Goal: Leave review/rating: Leave review/rating

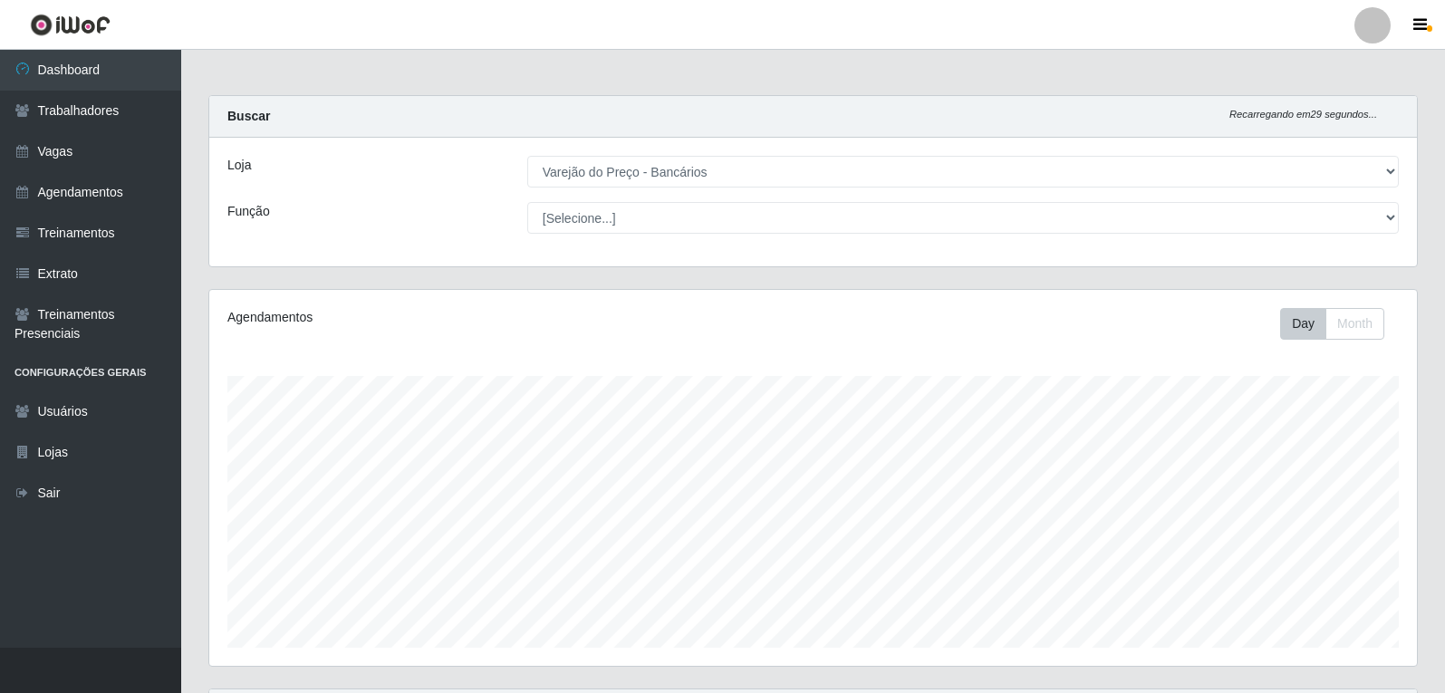
select select "157"
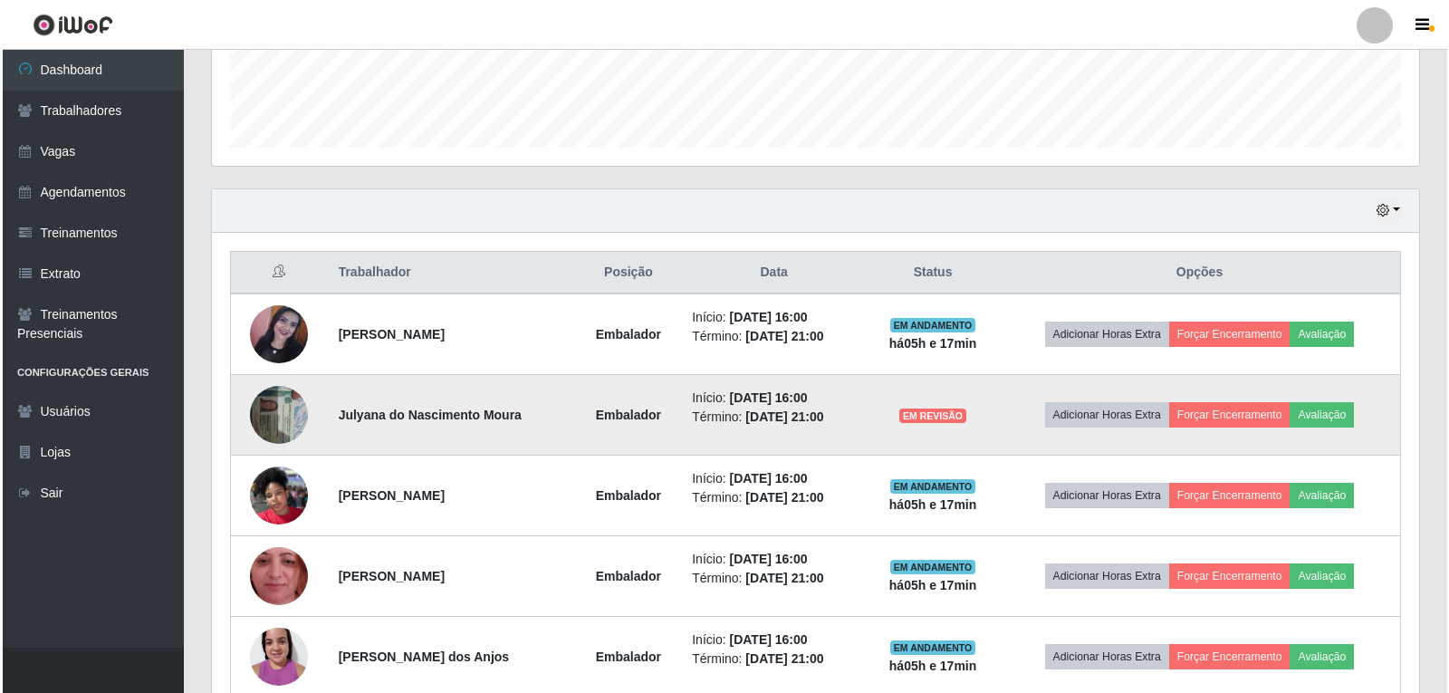
scroll to position [376, 1207]
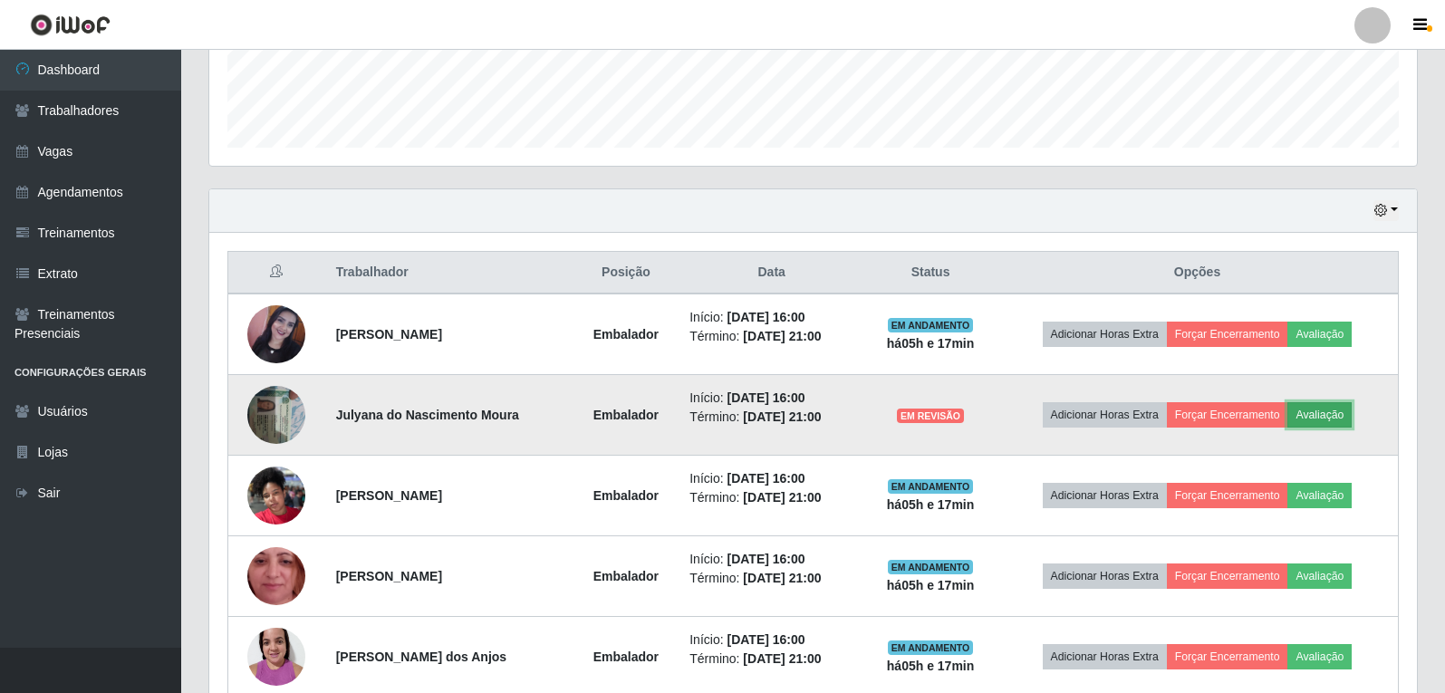
click at [1320, 418] on button "Avaliação" at bounding box center [1319, 414] width 64 height 25
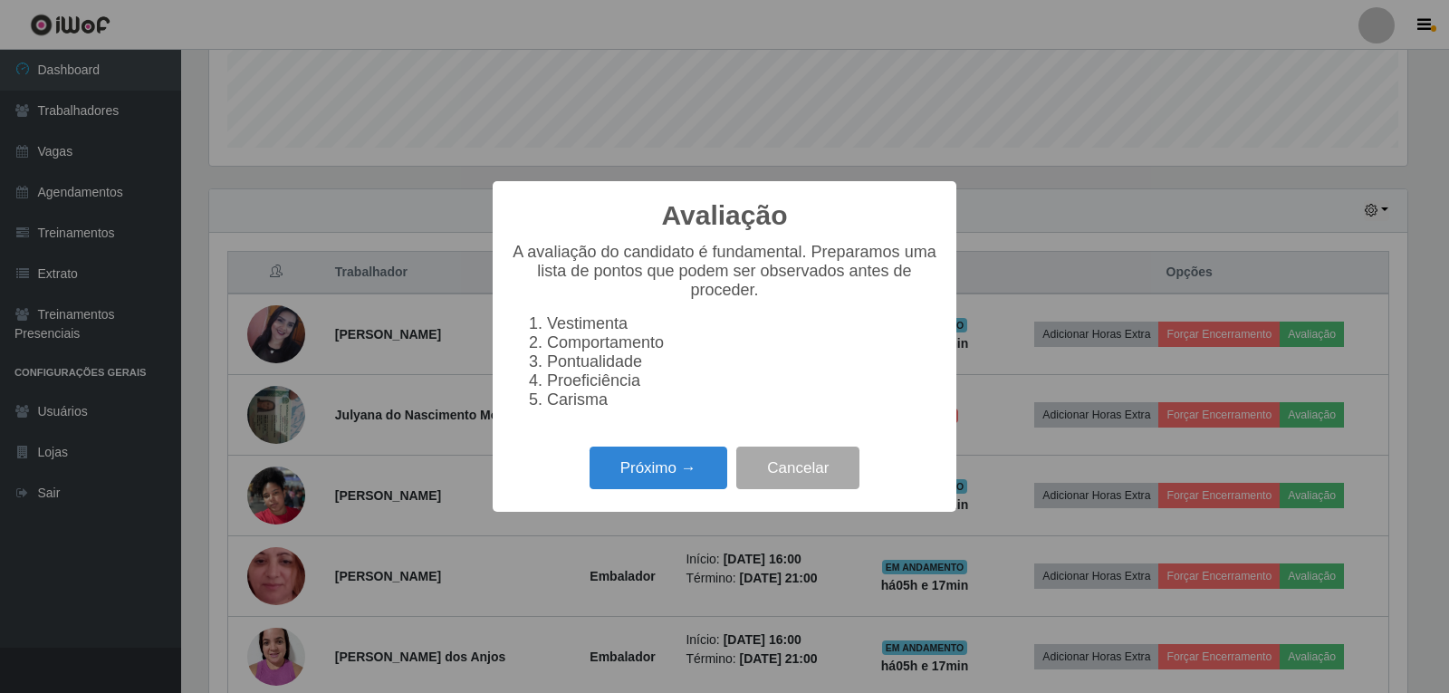
scroll to position [376, 1198]
click at [669, 473] on button "Próximo →" at bounding box center [659, 467] width 138 height 43
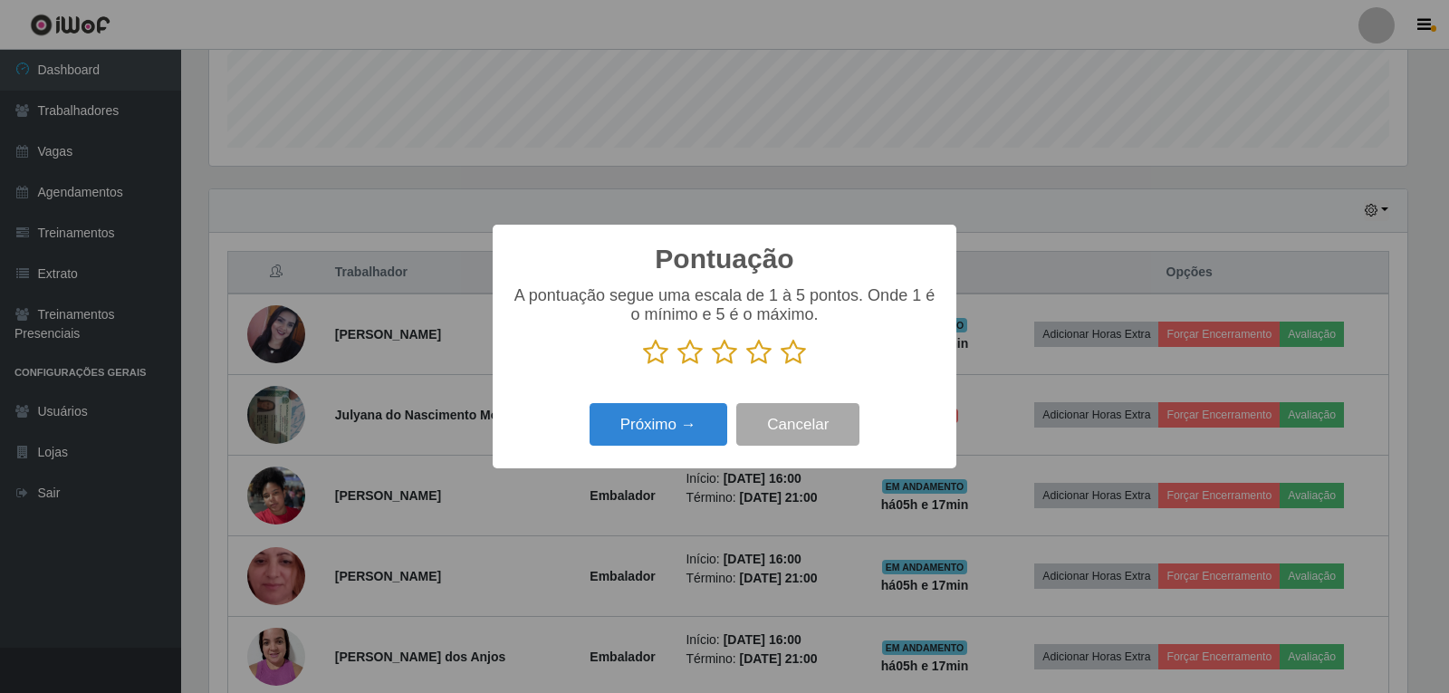
scroll to position [905294, 904472]
click at [698, 450] on div "Próximo → Cancelar" at bounding box center [724, 424] width 427 height 52
click at [726, 358] on icon at bounding box center [724, 352] width 25 height 27
click at [712, 366] on input "radio" at bounding box center [712, 366] width 0 height 0
click at [668, 401] on div "Próximo → Cancelar" at bounding box center [724, 424] width 427 height 52
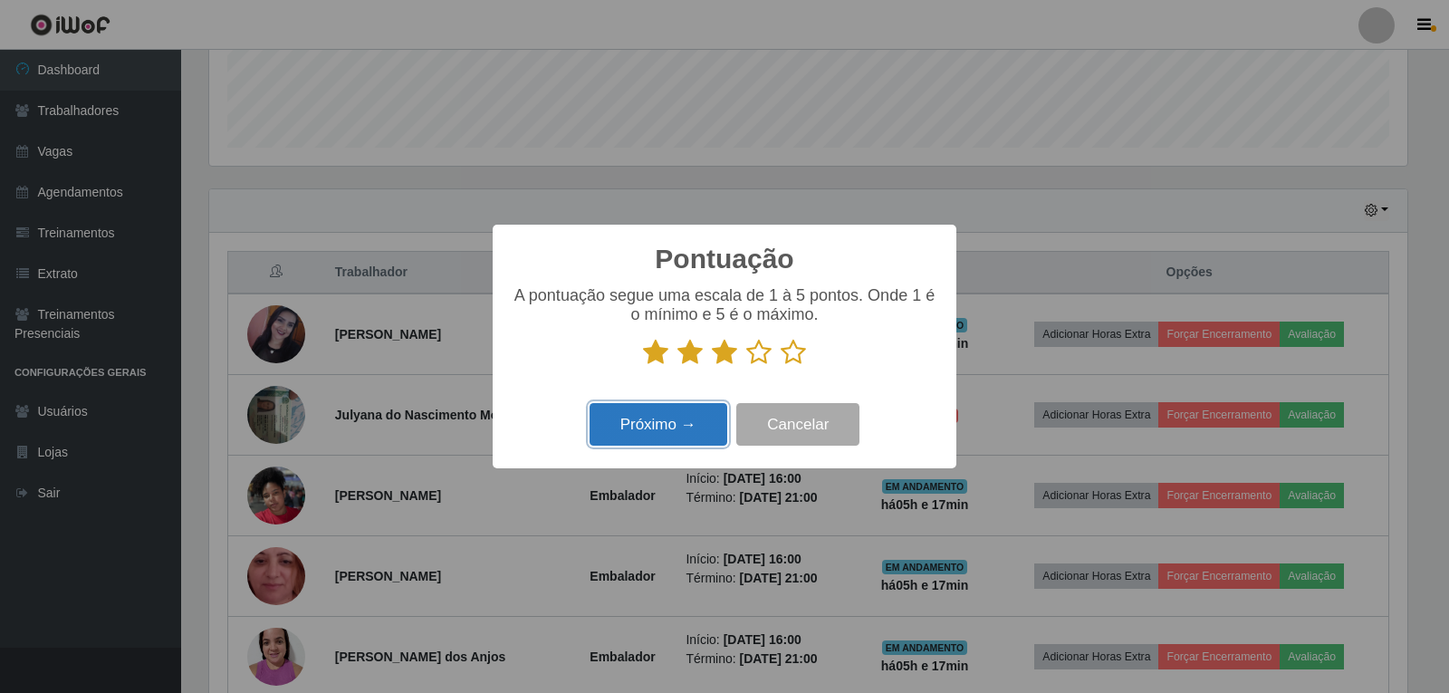
click at [672, 413] on button "Próximo →" at bounding box center [659, 424] width 138 height 43
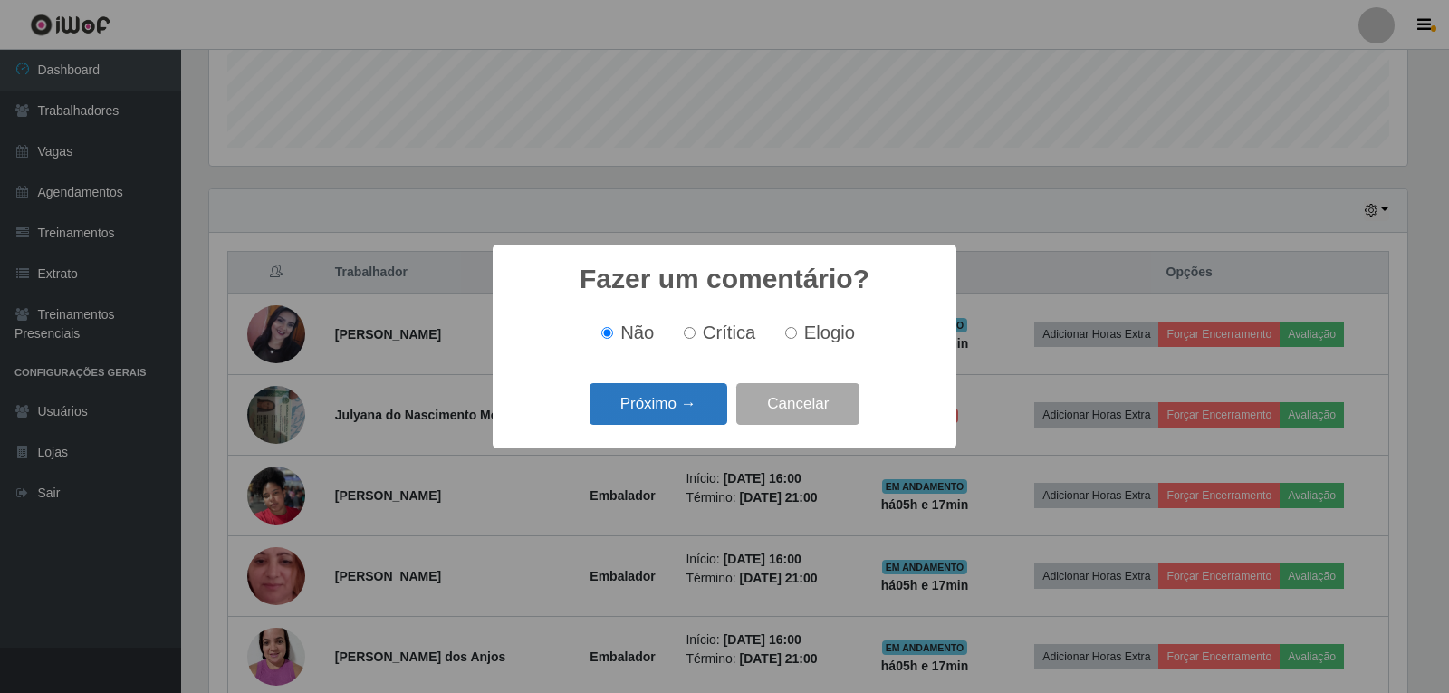
click at [677, 401] on button "Próximo →" at bounding box center [659, 404] width 138 height 43
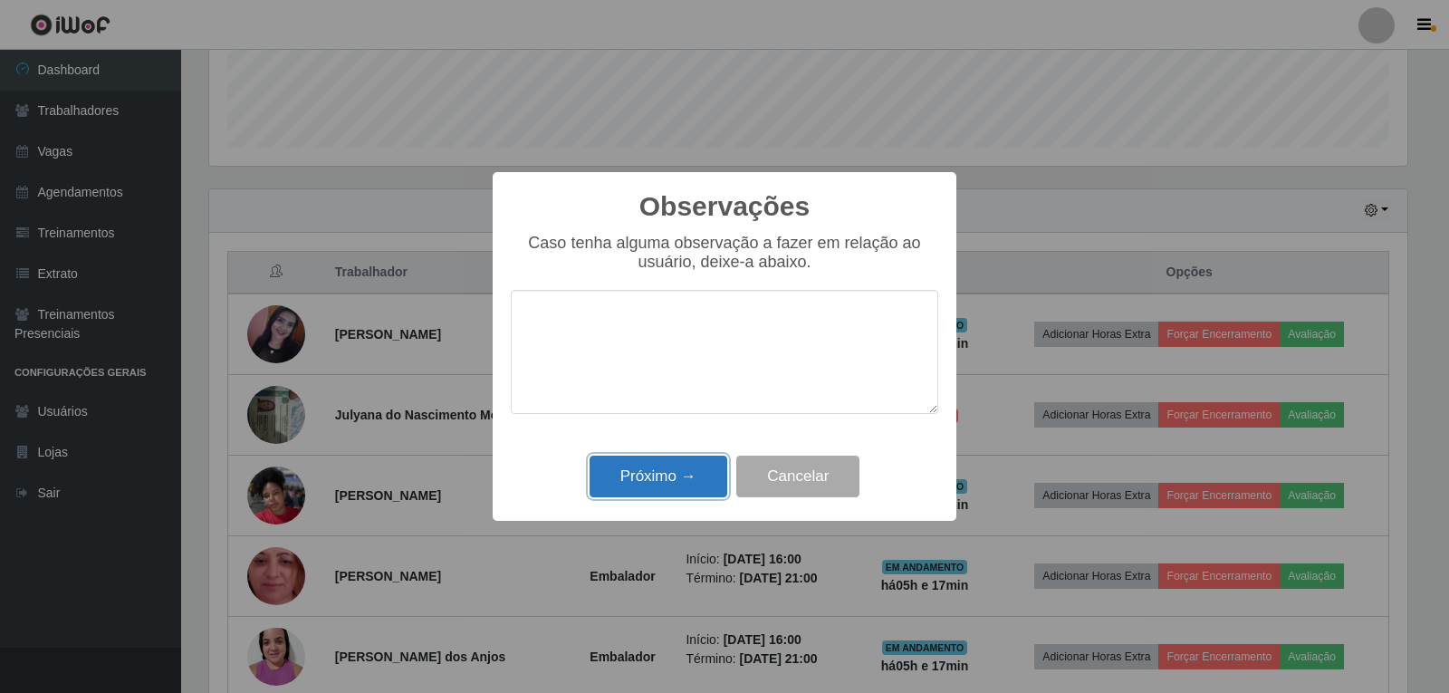
click at [658, 459] on button "Próximo →" at bounding box center [659, 477] width 138 height 43
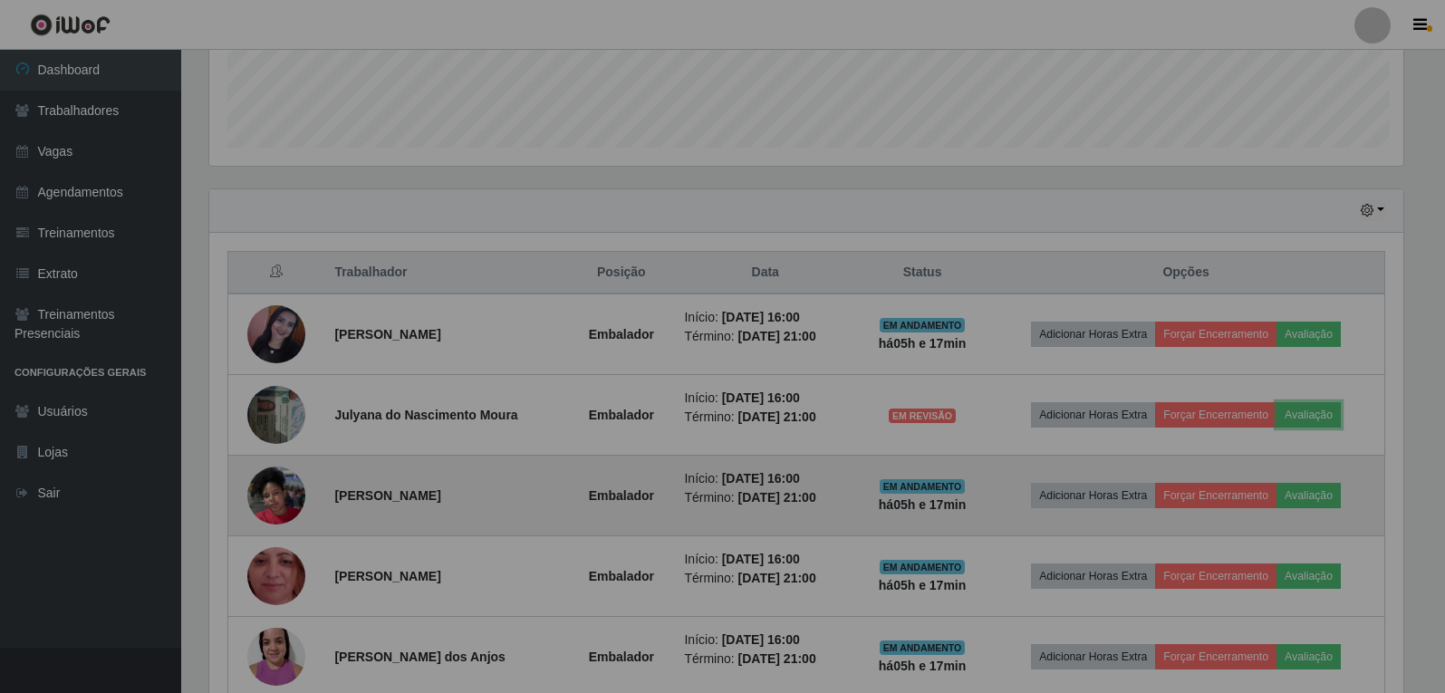
scroll to position [376, 1207]
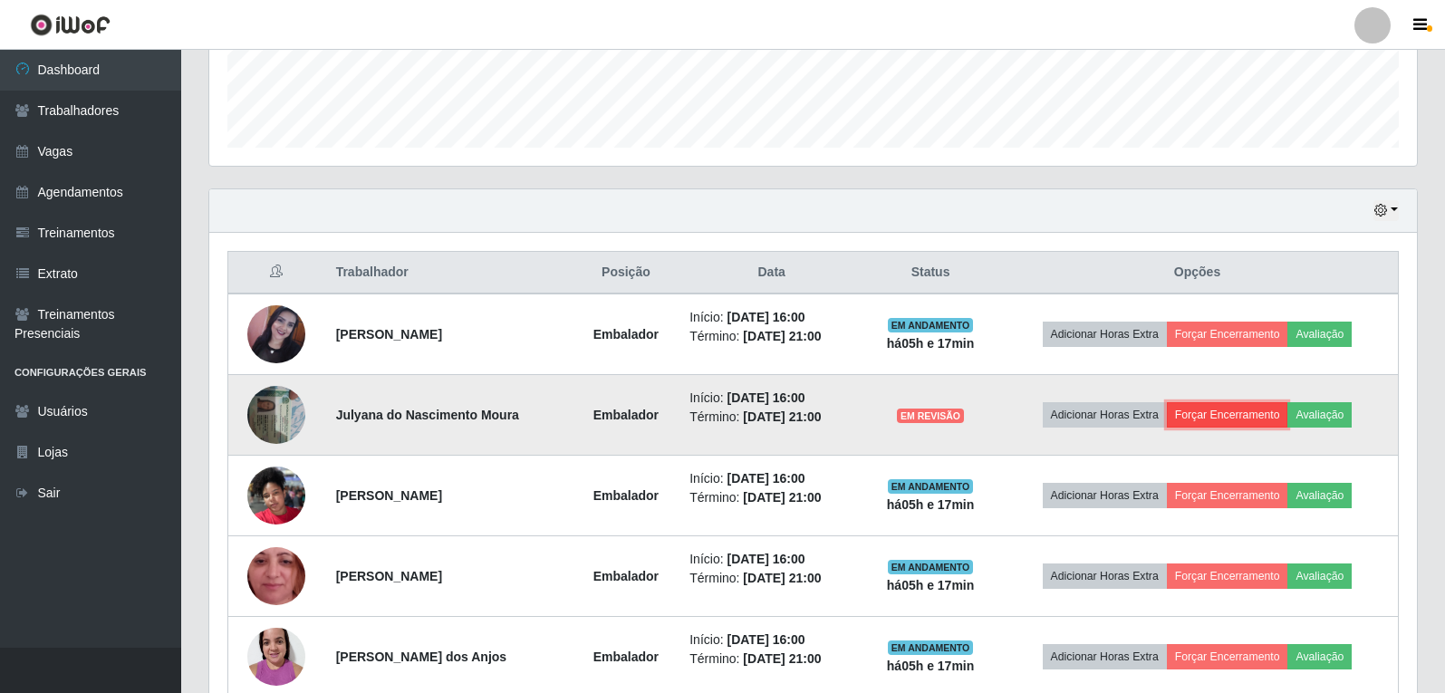
click at [1245, 408] on button "Forçar Encerramento" at bounding box center [1227, 414] width 121 height 25
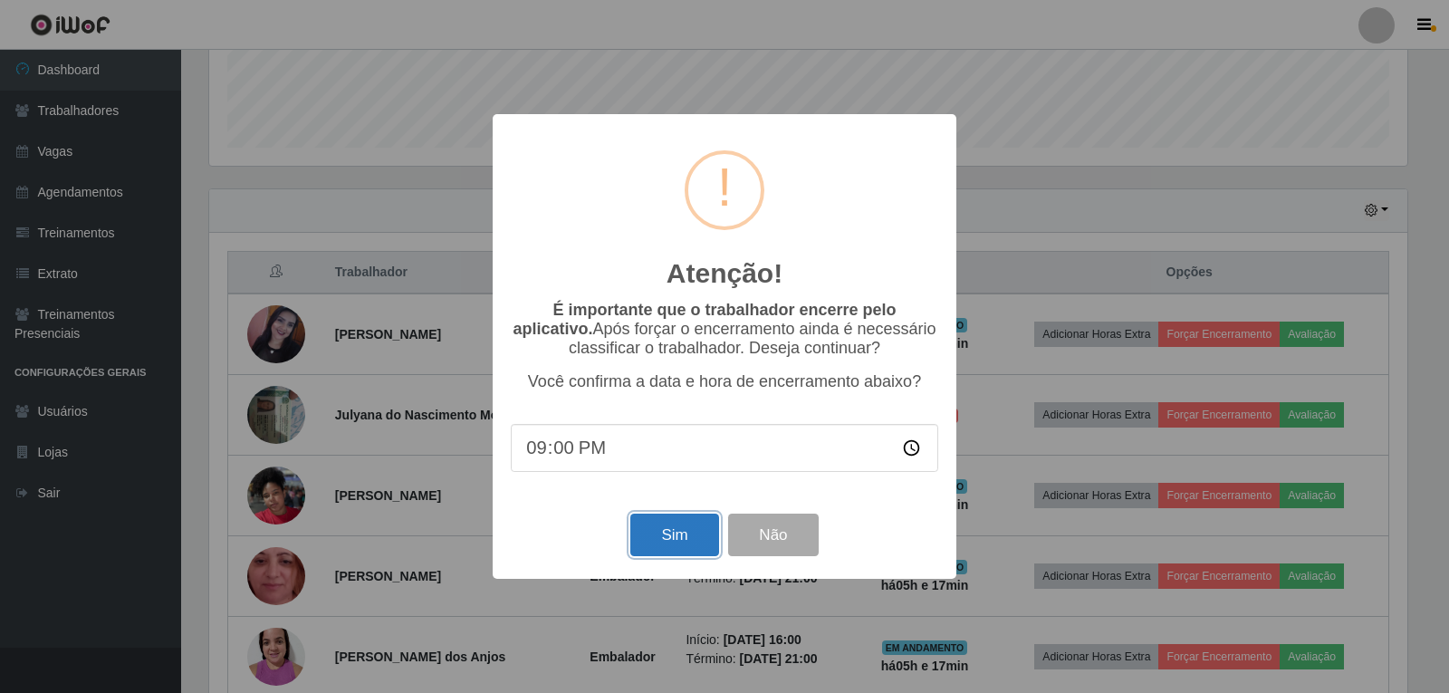
click at [673, 532] on button "Sim" at bounding box center [674, 535] width 88 height 43
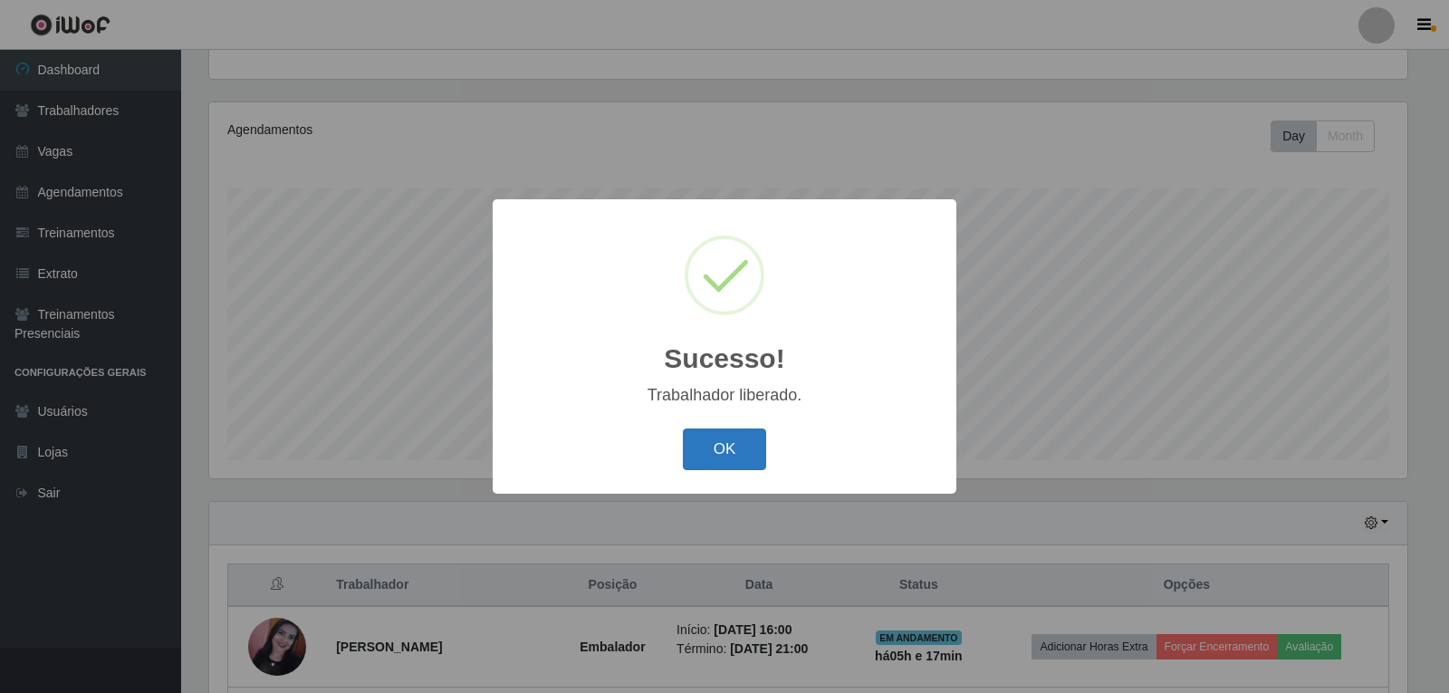
click at [721, 448] on button "OK" at bounding box center [725, 449] width 84 height 43
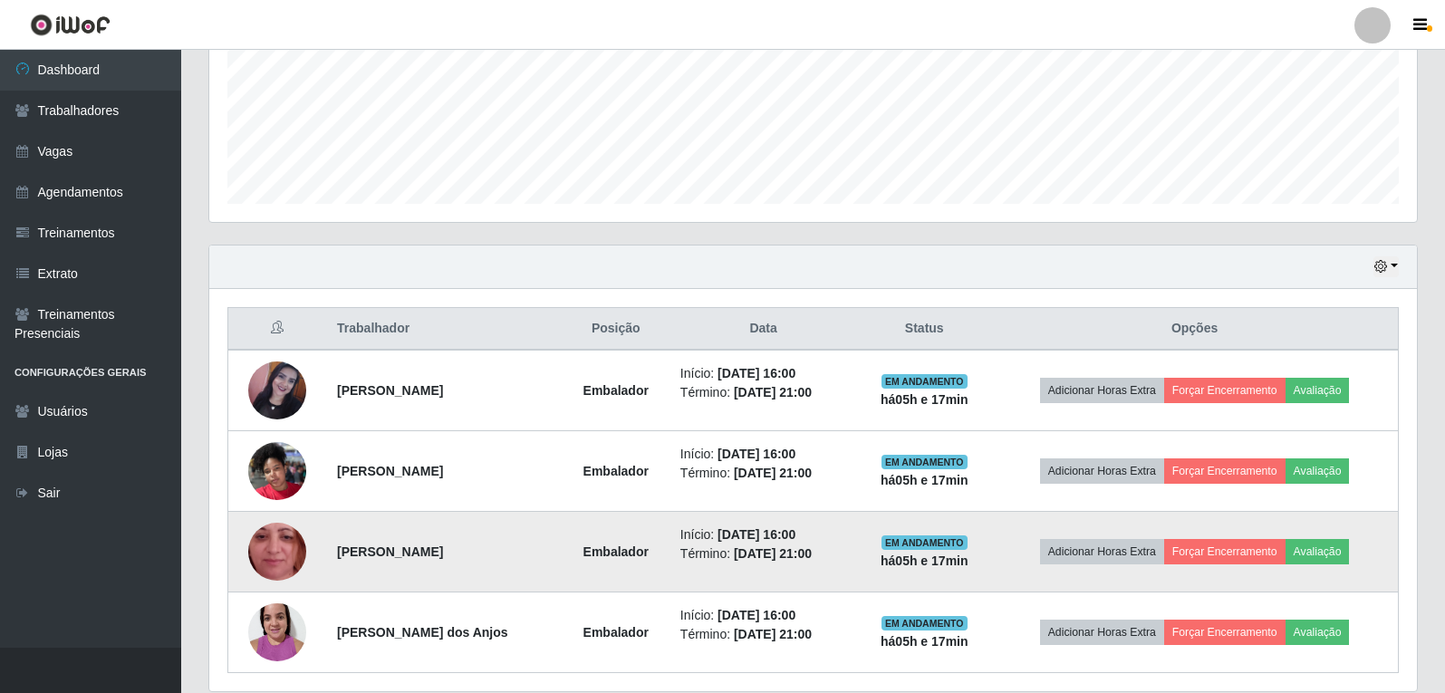
scroll to position [510, 0]
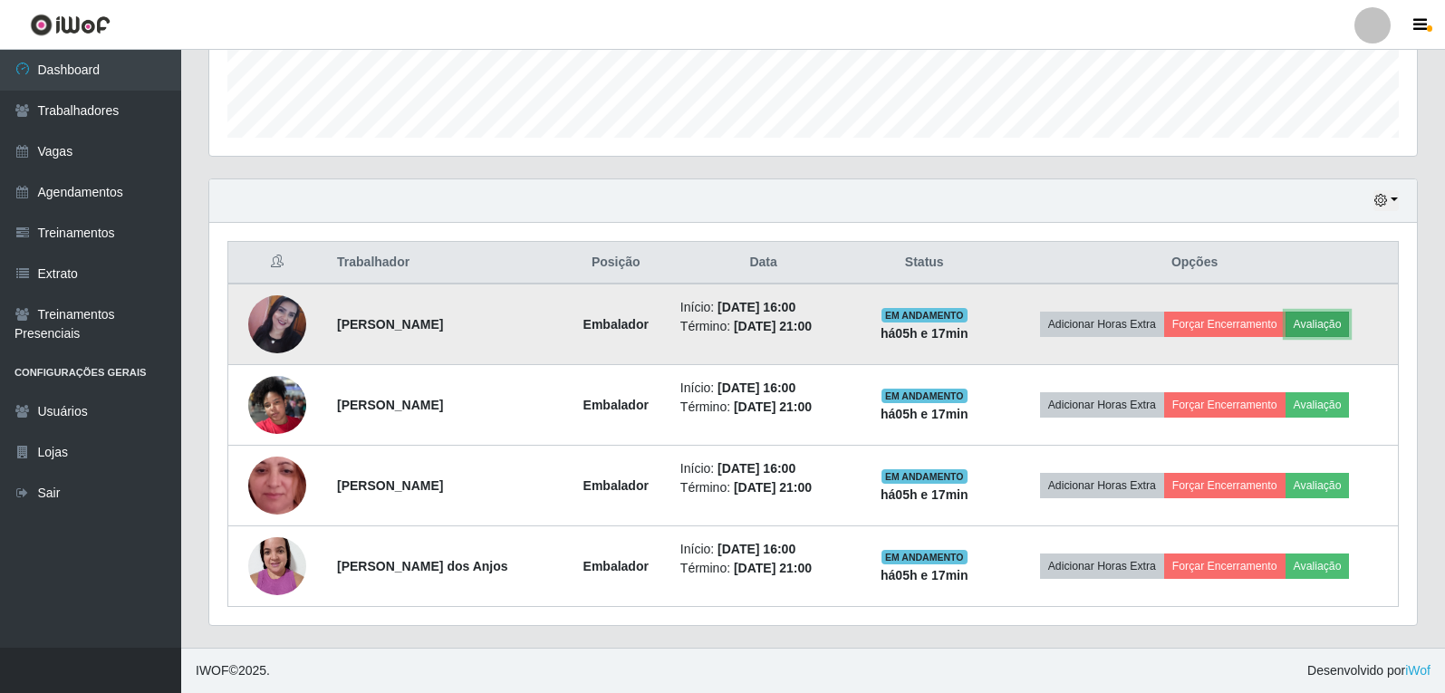
click at [1331, 325] on button "Avaliação" at bounding box center [1317, 324] width 64 height 25
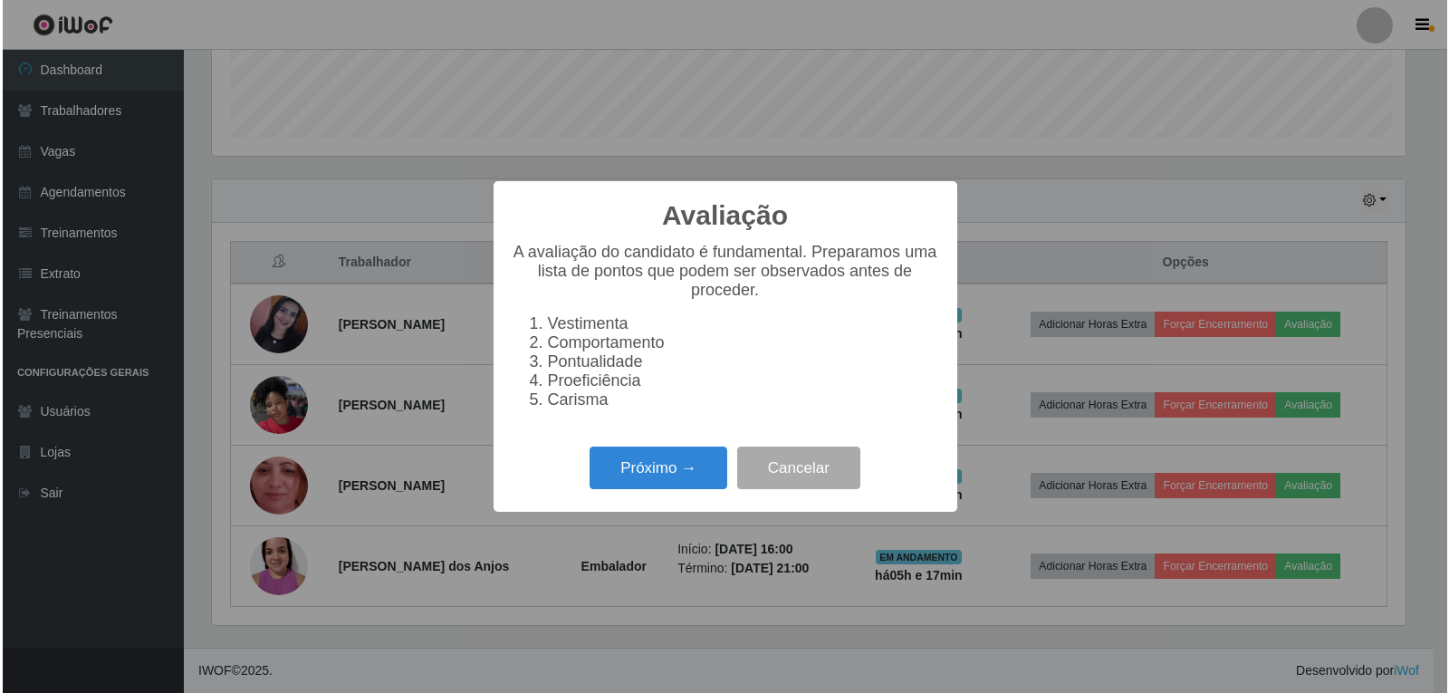
scroll to position [376, 1198]
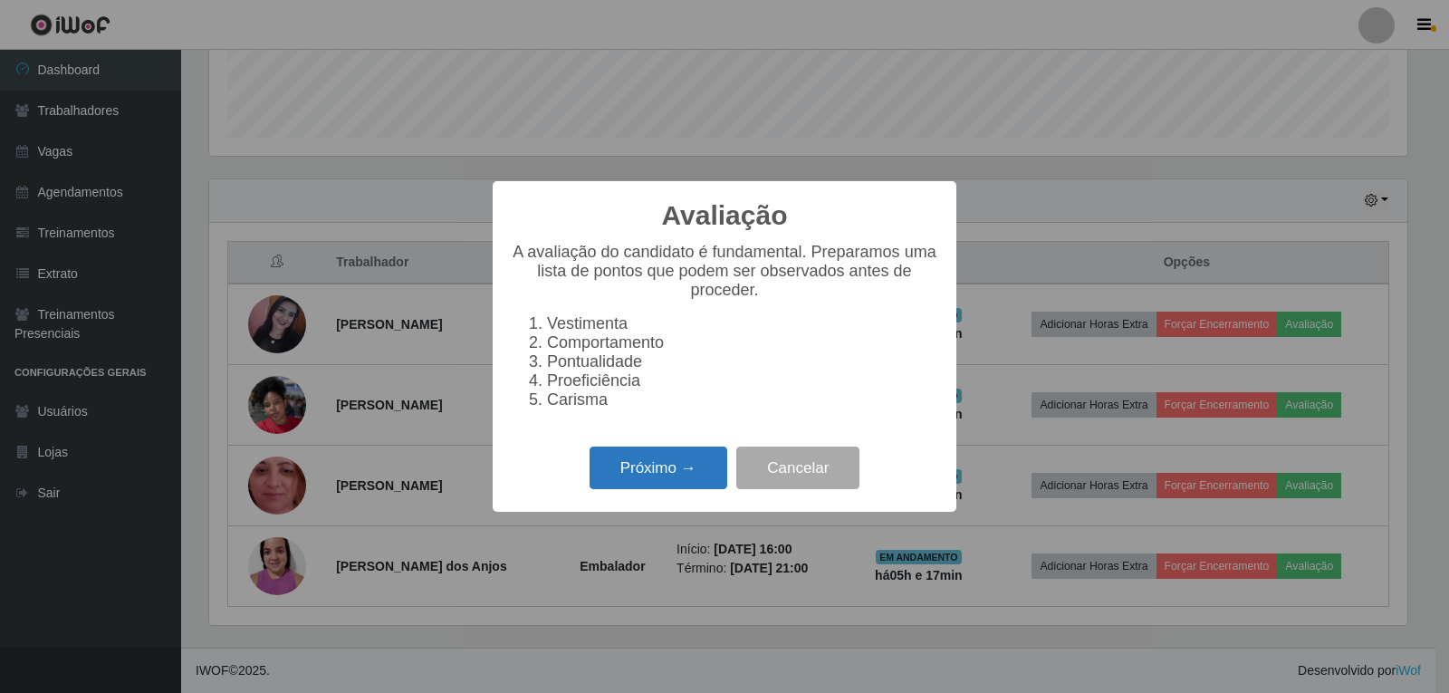
click at [656, 468] on button "Próximo →" at bounding box center [659, 467] width 138 height 43
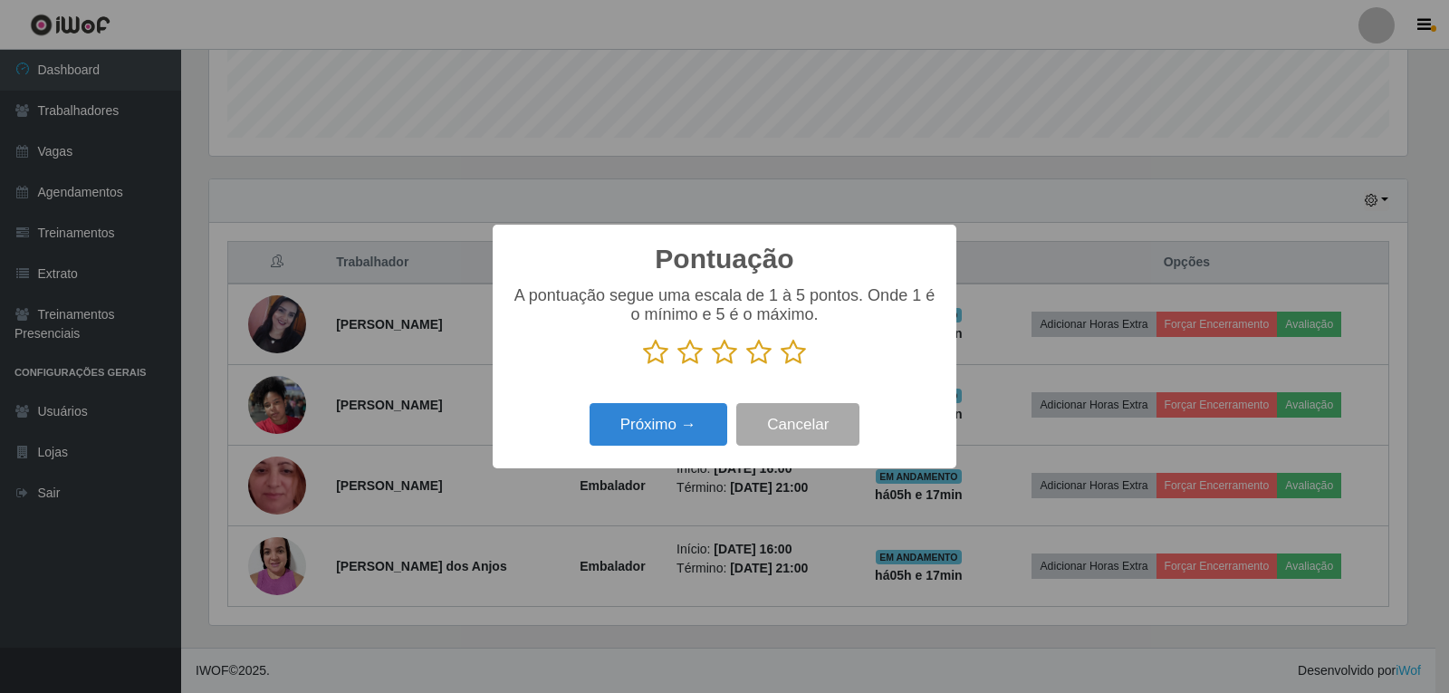
click at [799, 345] on icon at bounding box center [793, 352] width 25 height 27
click at [781, 366] on input "radio" at bounding box center [781, 366] width 0 height 0
click at [643, 430] on button "Próximo →" at bounding box center [659, 424] width 138 height 43
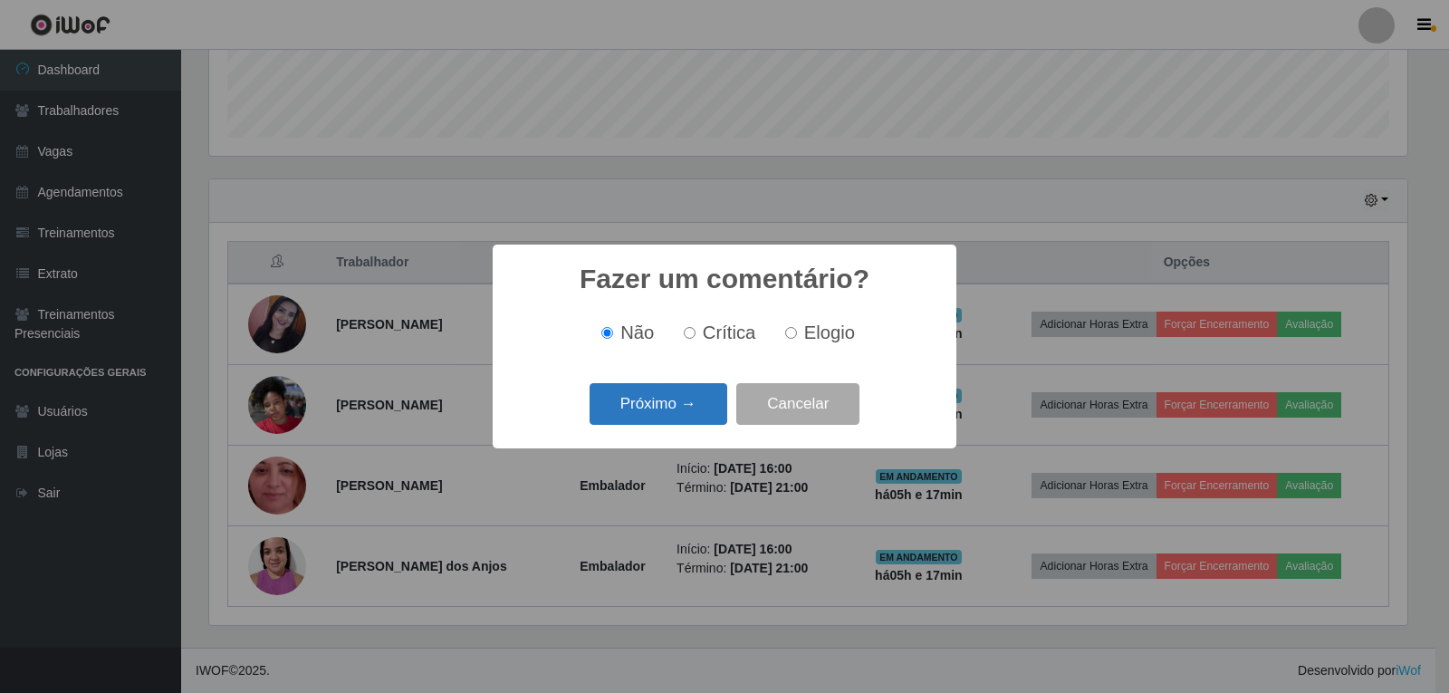
click at [644, 417] on button "Próximo →" at bounding box center [659, 404] width 138 height 43
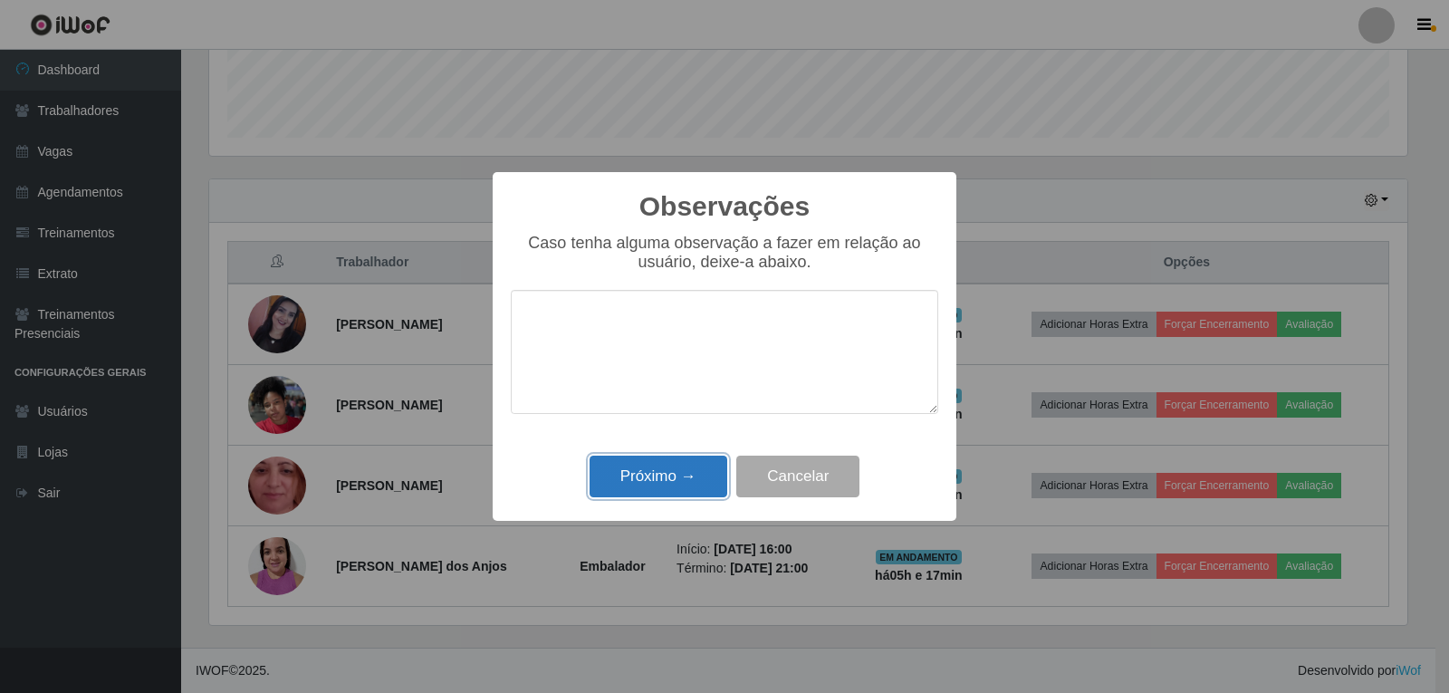
click at [656, 471] on button "Próximo →" at bounding box center [659, 477] width 138 height 43
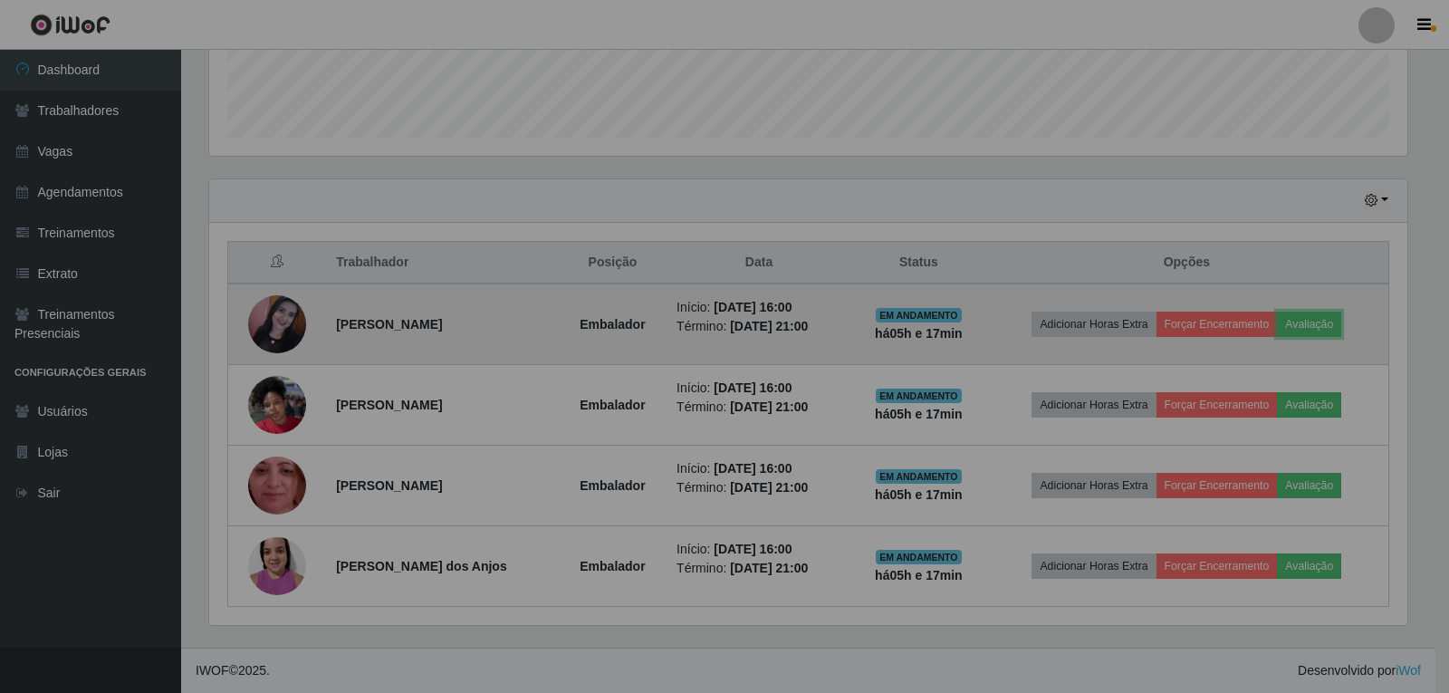
scroll to position [376, 1207]
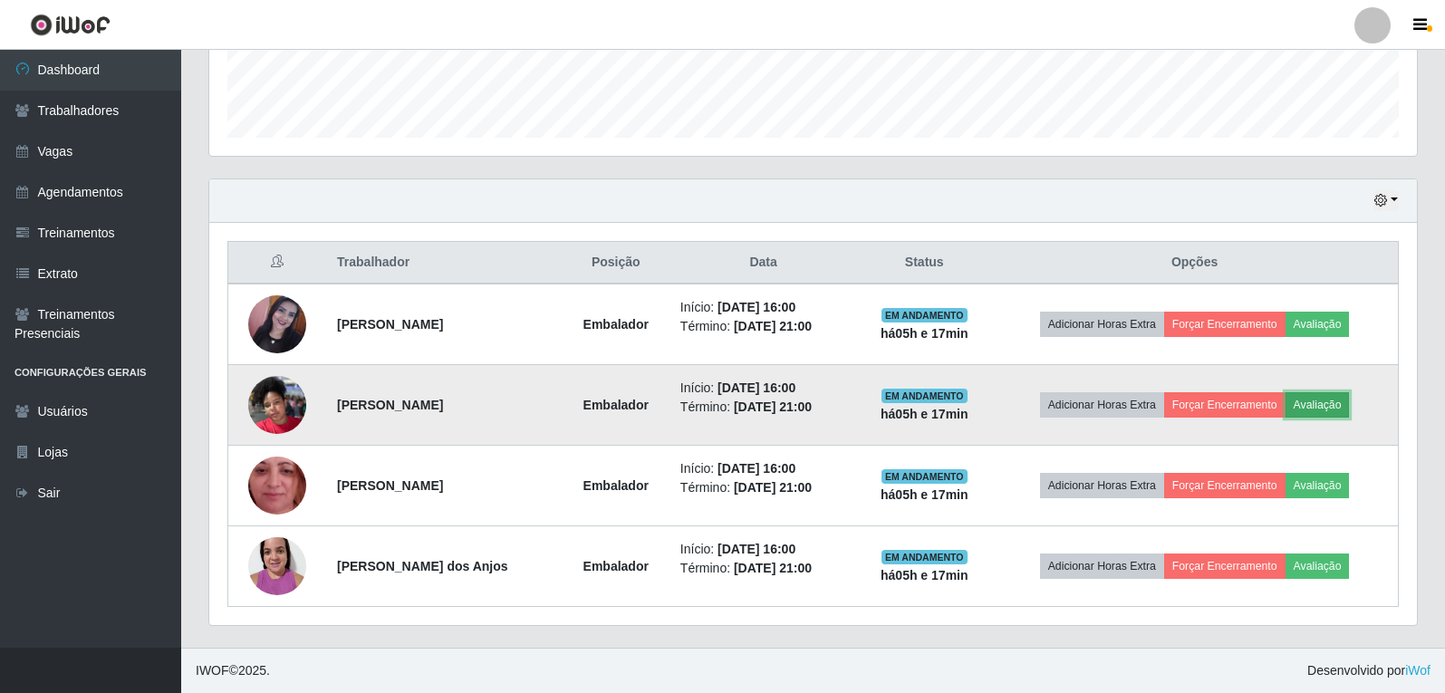
click at [1322, 401] on button "Avaliação" at bounding box center [1317, 404] width 64 height 25
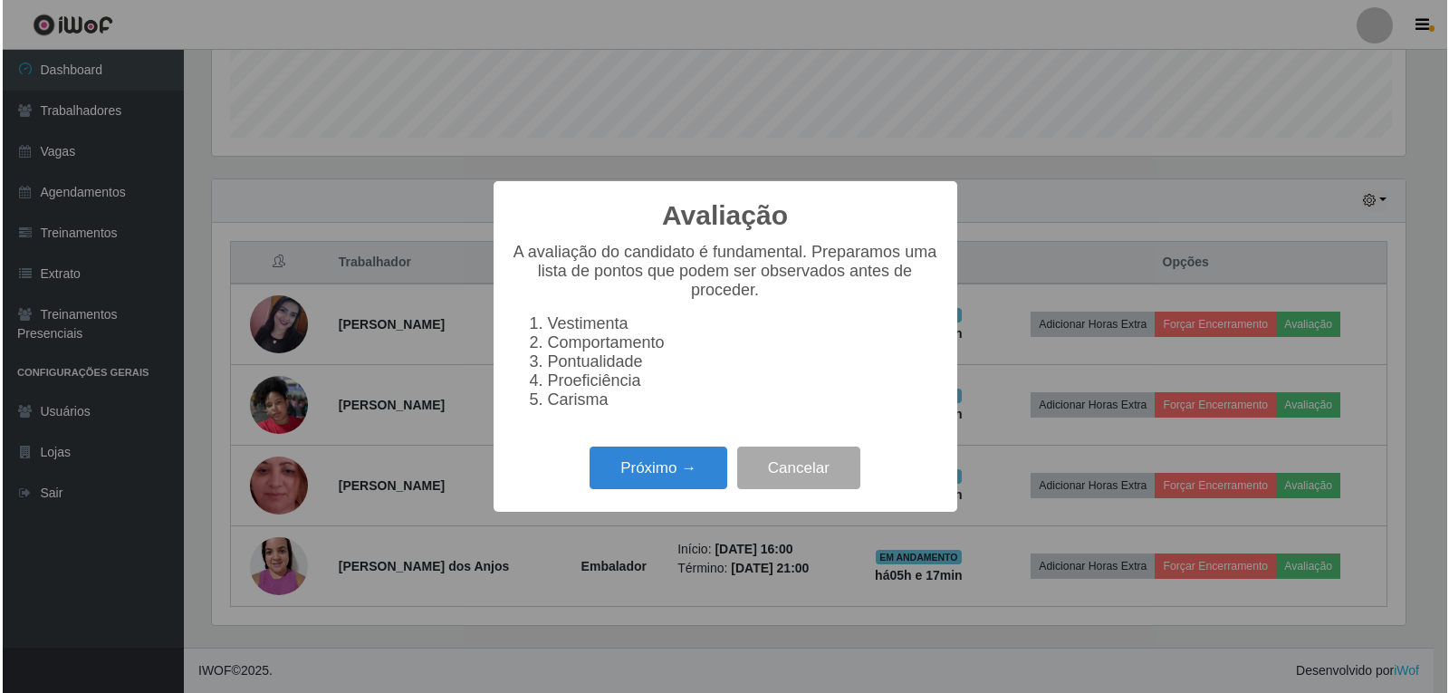
scroll to position [376, 1198]
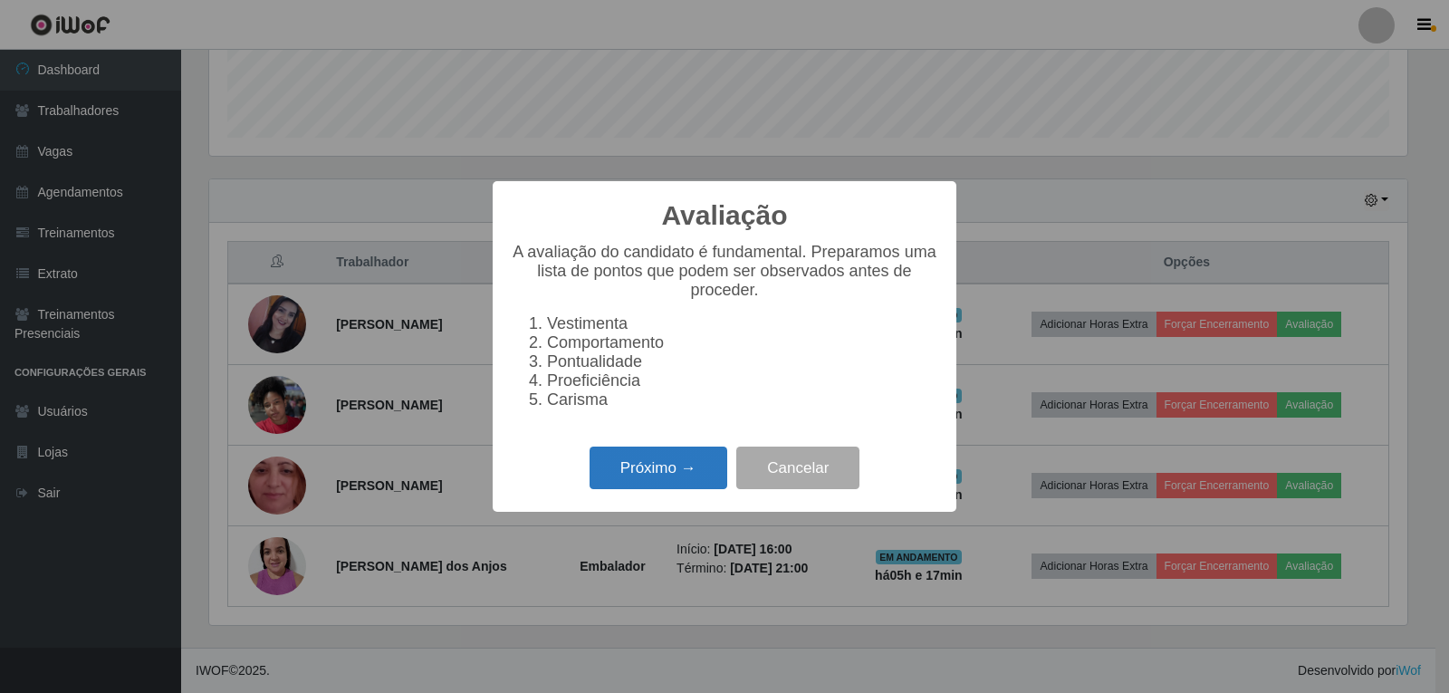
click at [634, 476] on button "Próximo →" at bounding box center [659, 467] width 138 height 43
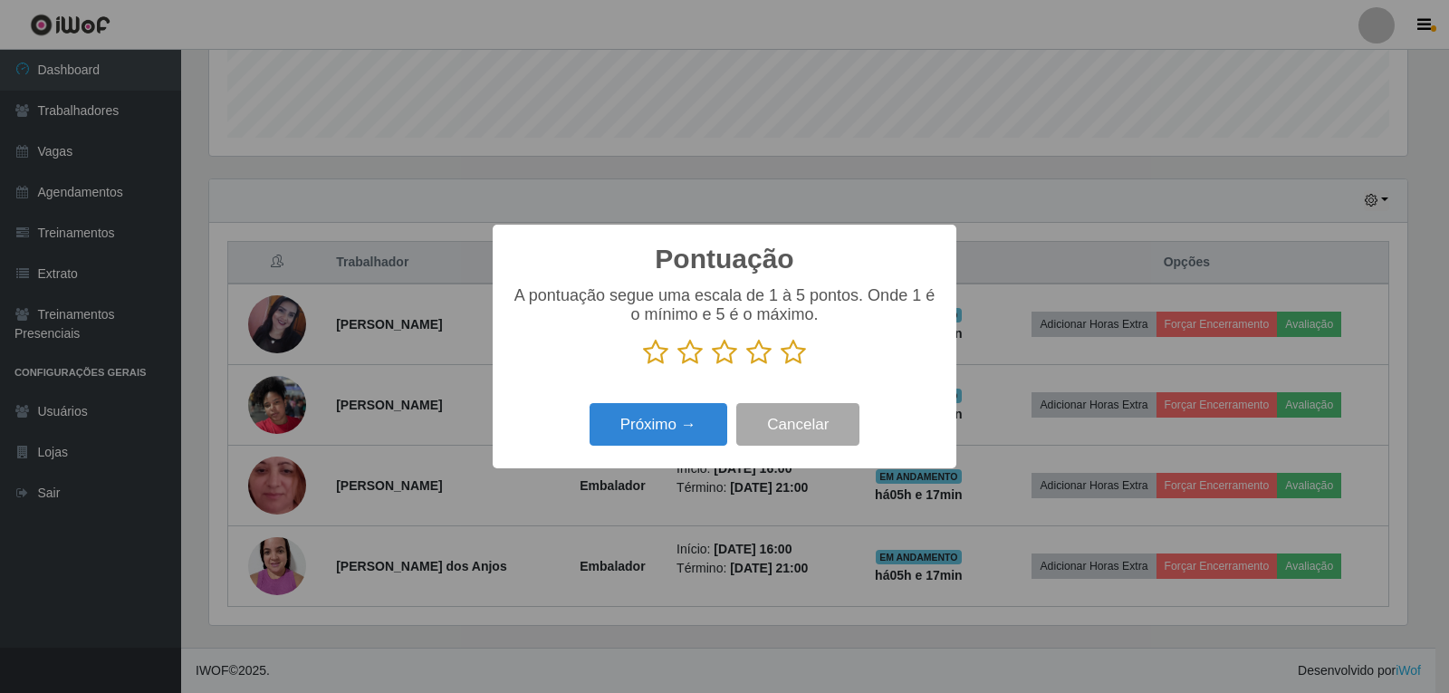
click at [799, 366] on icon at bounding box center [793, 352] width 25 height 27
click at [781, 366] on input "radio" at bounding box center [781, 366] width 0 height 0
click at [685, 428] on button "Próximo →" at bounding box center [659, 424] width 138 height 43
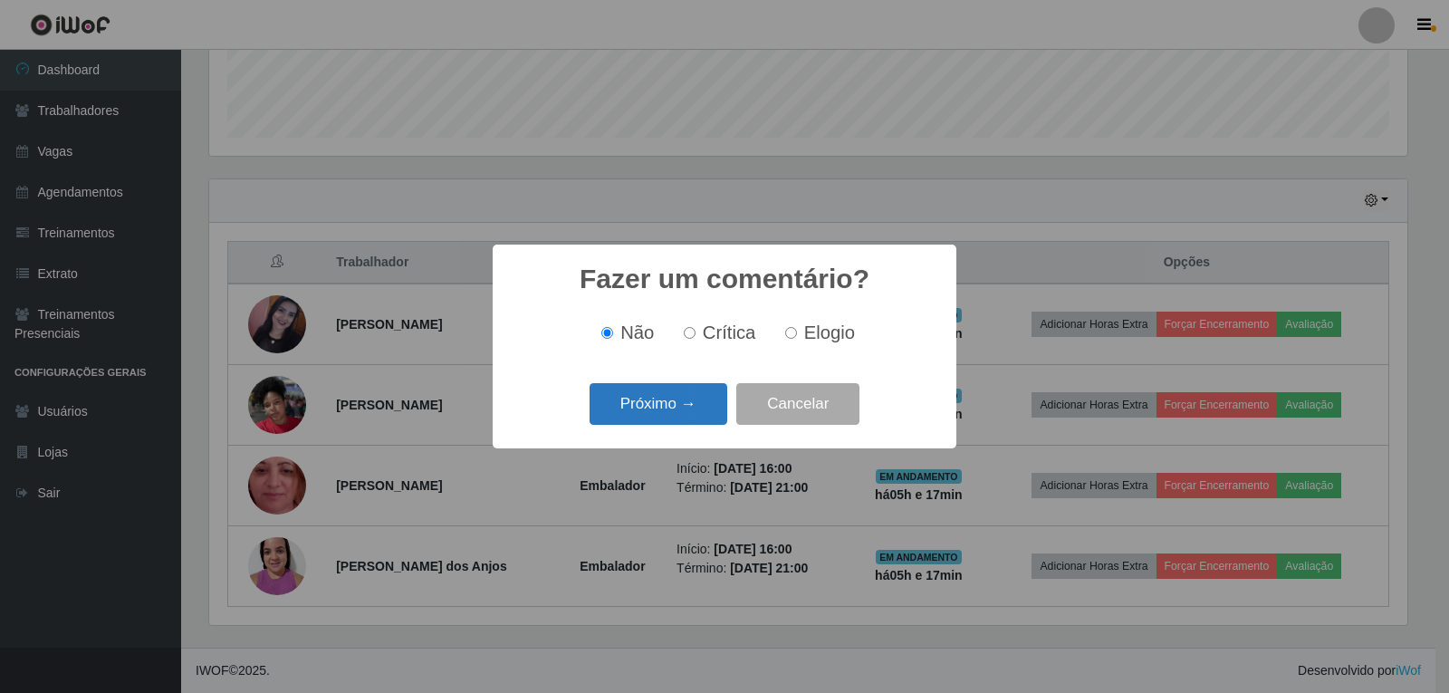
click at [682, 423] on button "Próximo →" at bounding box center [659, 404] width 138 height 43
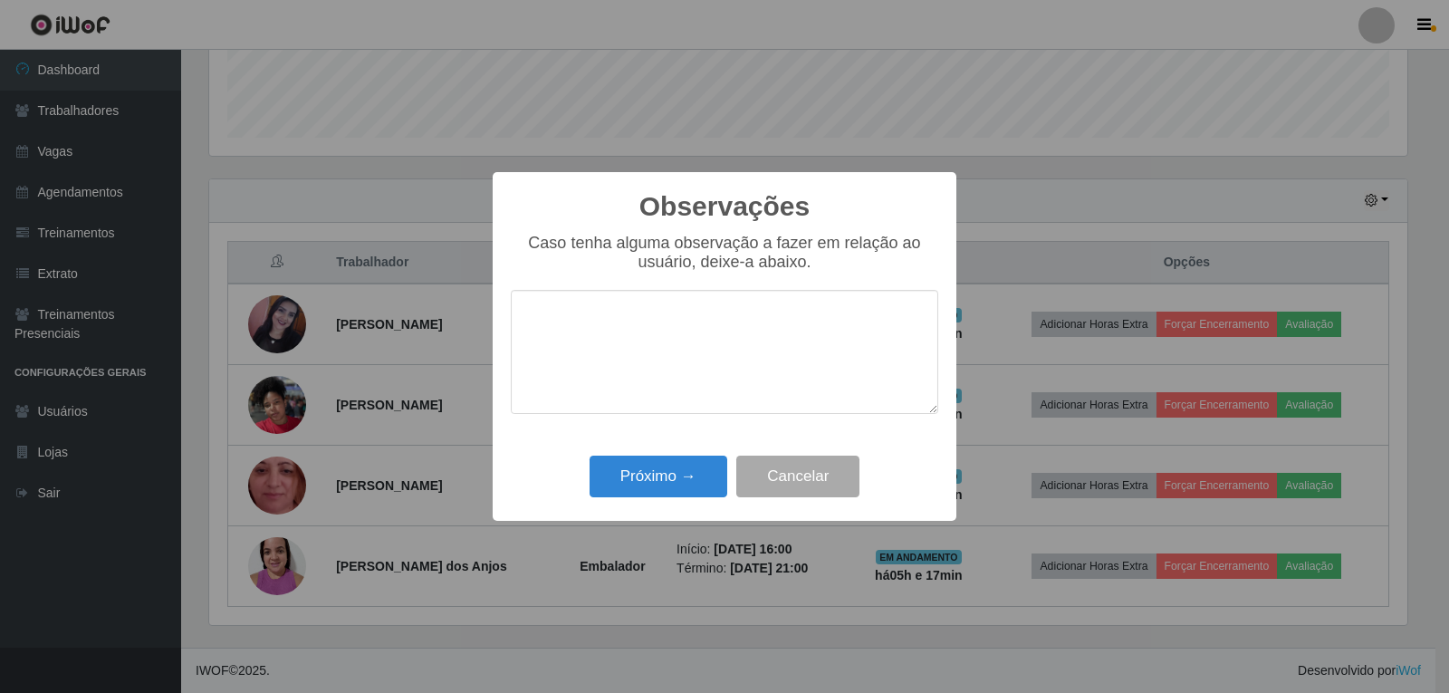
click at [677, 415] on div "Caso tenha alguma observação a fazer em relação ao usuário, deixe-a abaixo." at bounding box center [724, 333] width 427 height 198
click at [646, 483] on button "Próximo →" at bounding box center [659, 477] width 138 height 43
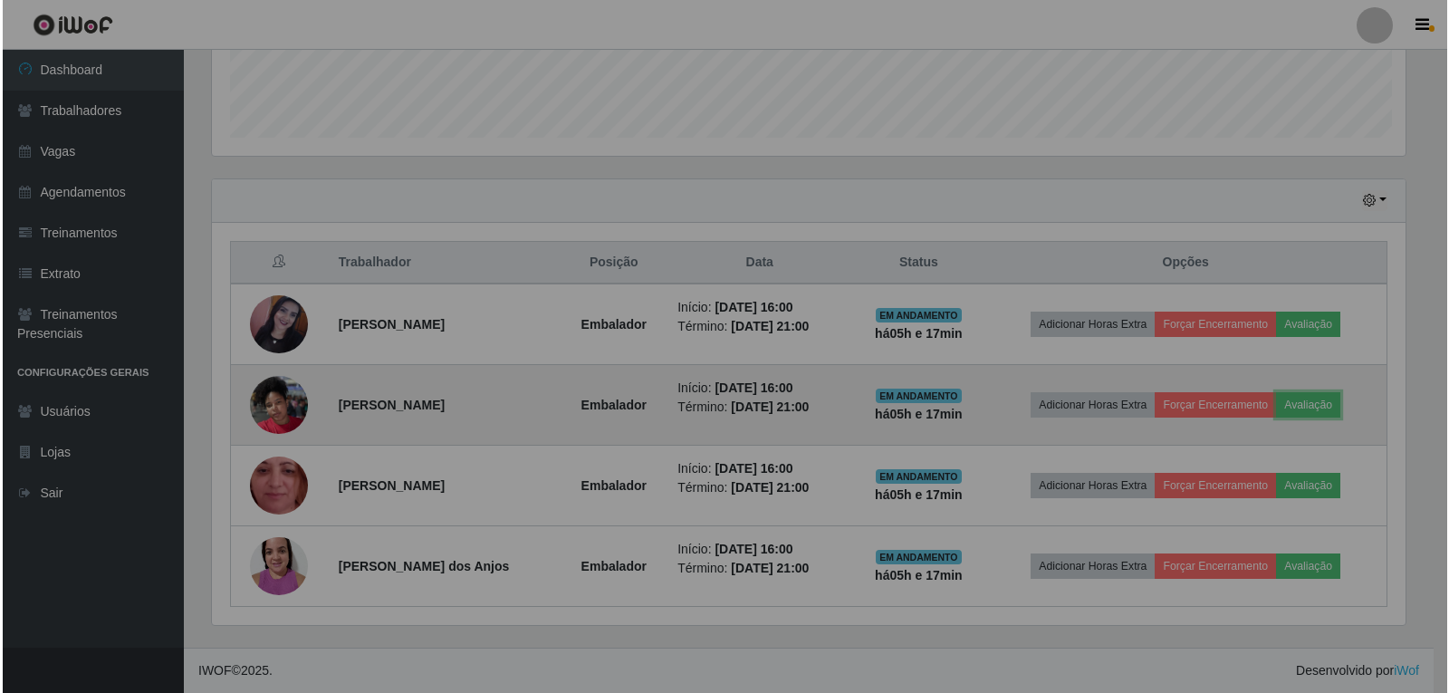
scroll to position [0, 0]
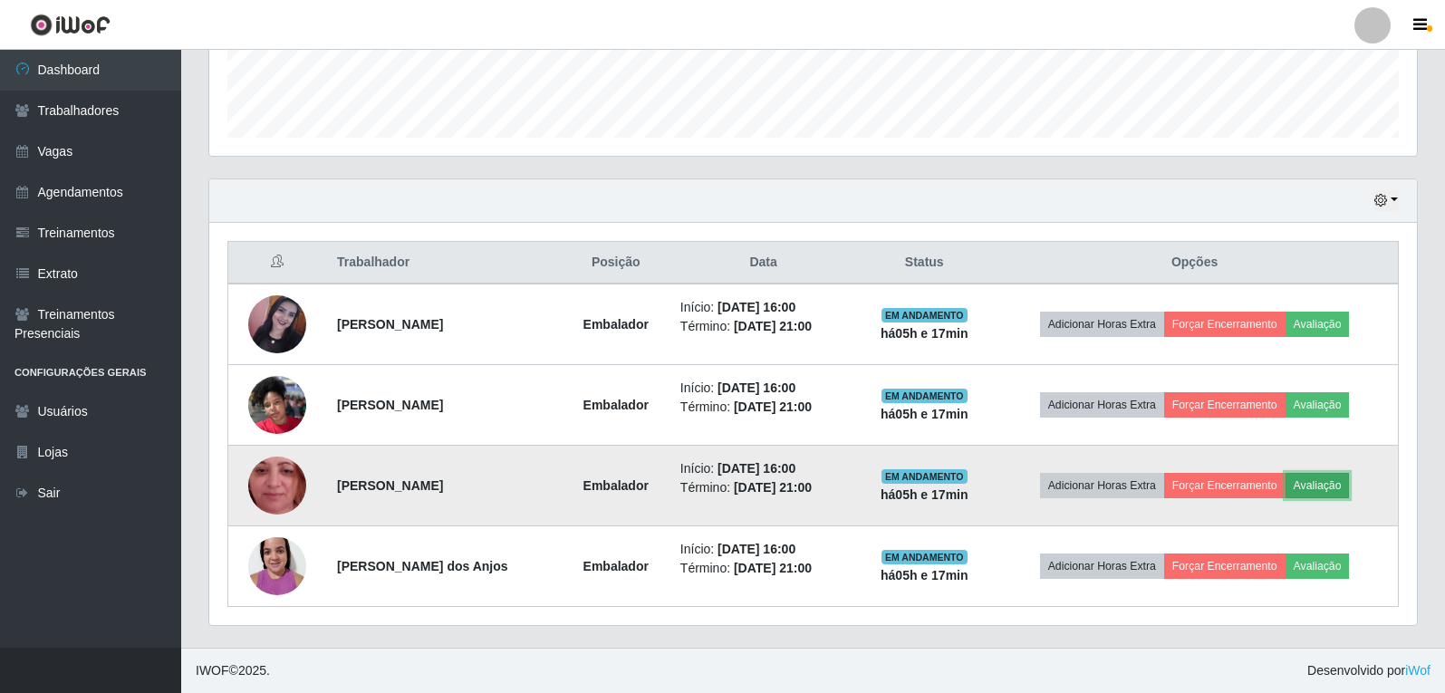
click at [1349, 484] on button "Avaliação" at bounding box center [1317, 485] width 64 height 25
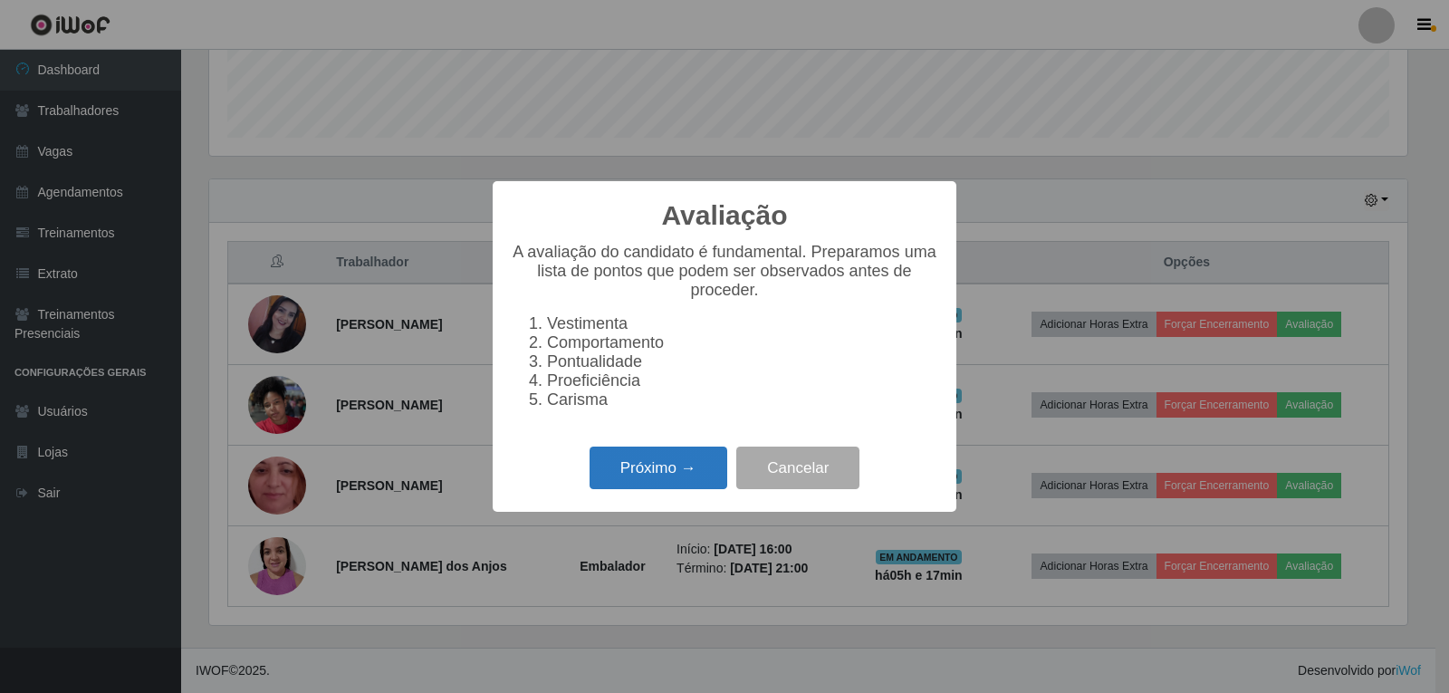
click at [695, 472] on button "Próximo →" at bounding box center [659, 467] width 138 height 43
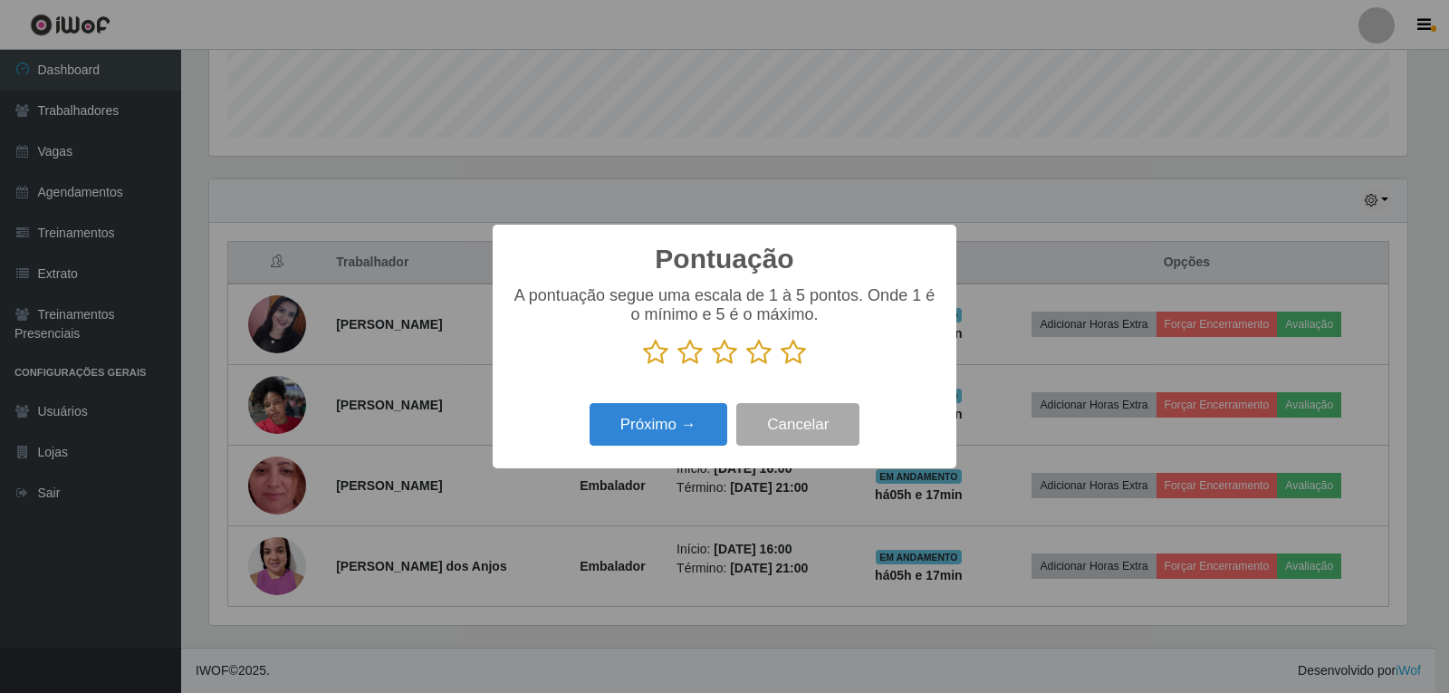
click at [782, 358] on icon at bounding box center [793, 352] width 25 height 27
click at [781, 366] on input "radio" at bounding box center [781, 366] width 0 height 0
click at [686, 427] on button "Próximo →" at bounding box center [659, 424] width 138 height 43
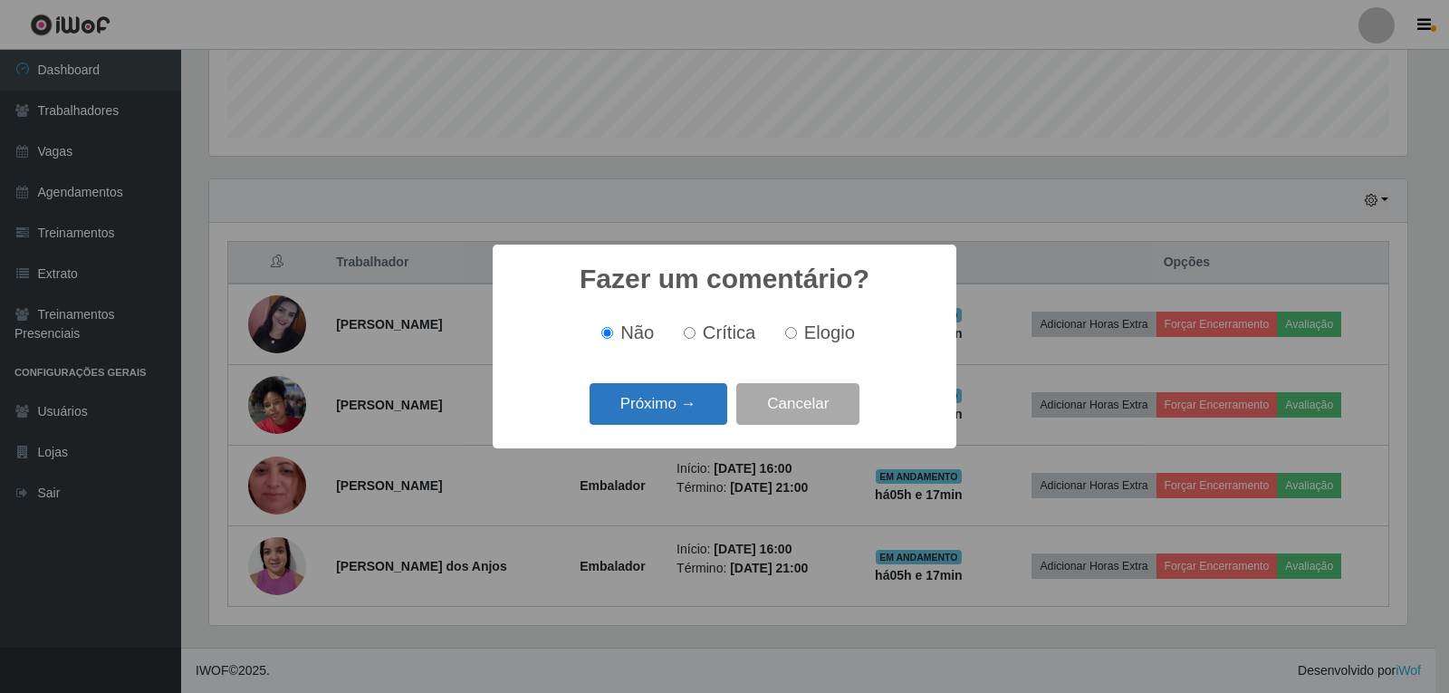
click at [686, 408] on button "Próximo →" at bounding box center [659, 404] width 138 height 43
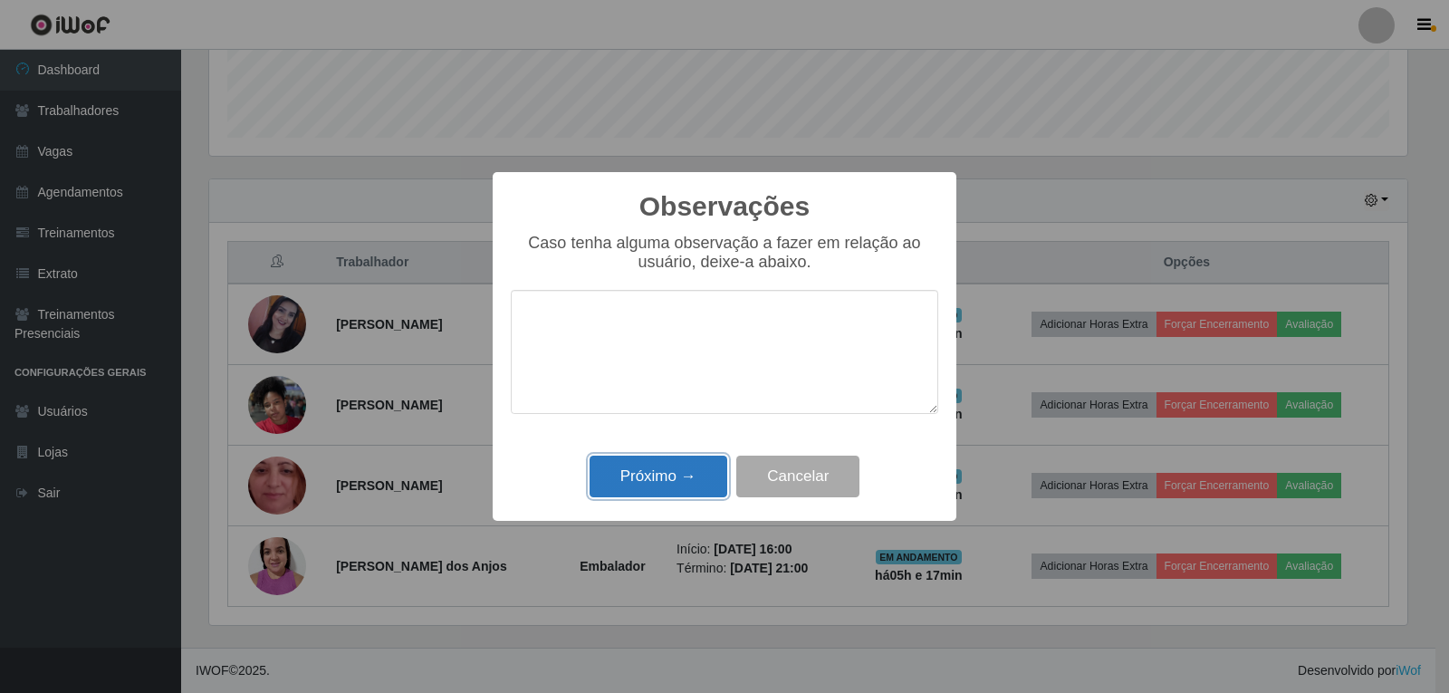
click at [668, 481] on button "Próximo →" at bounding box center [659, 477] width 138 height 43
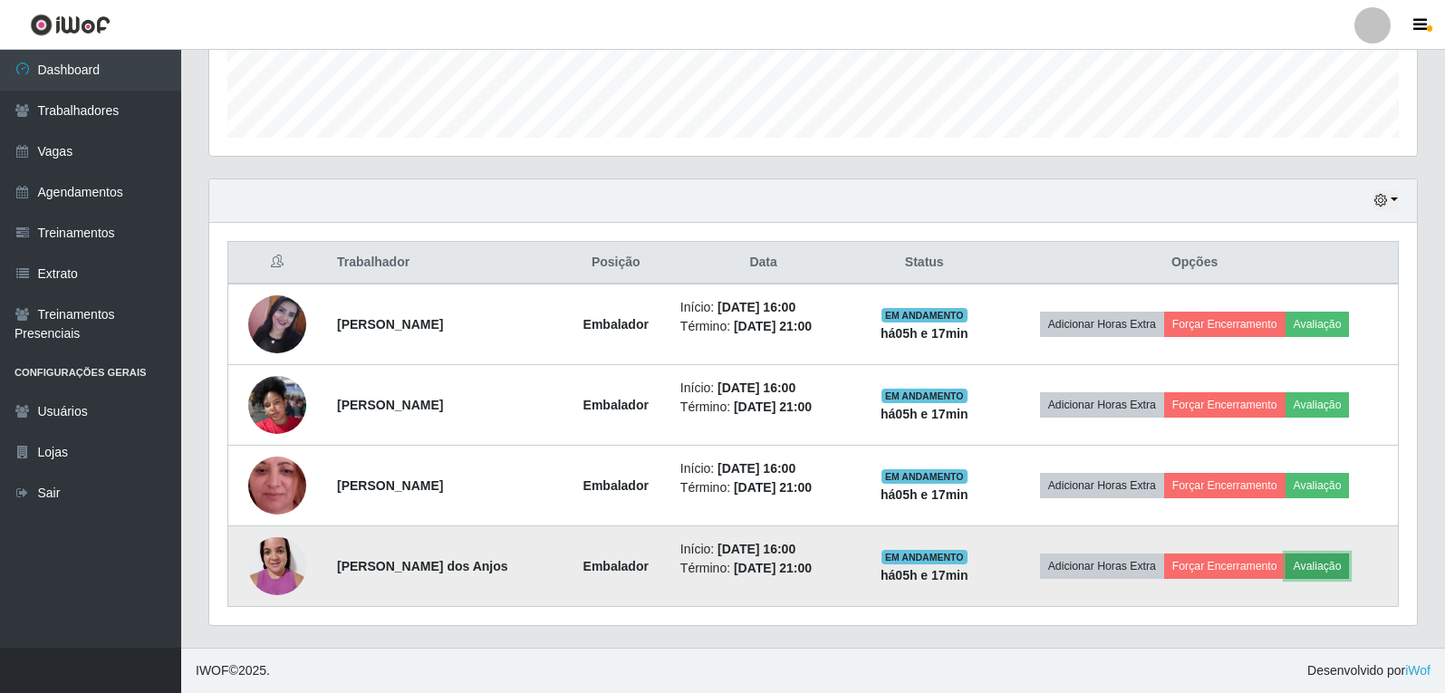
click at [1313, 567] on button "Avaliação" at bounding box center [1317, 565] width 64 height 25
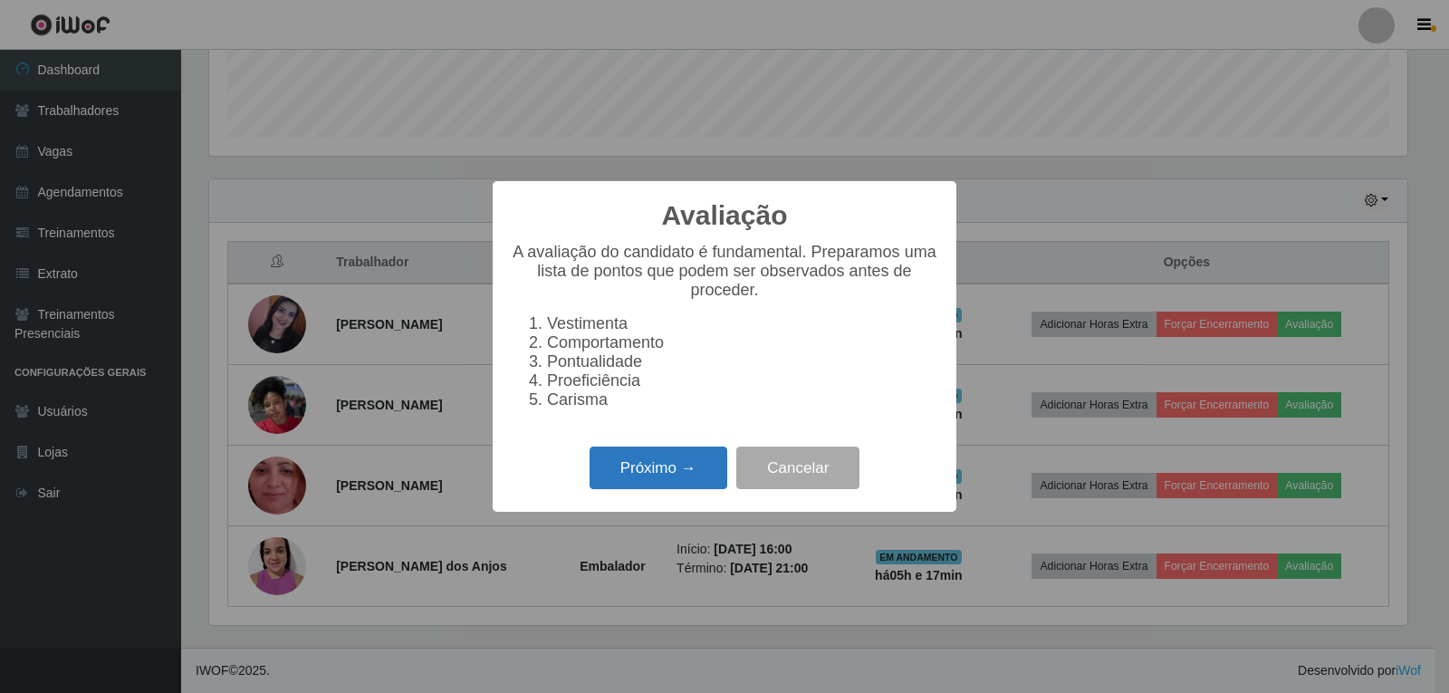
click at [656, 476] on button "Próximo →" at bounding box center [659, 467] width 138 height 43
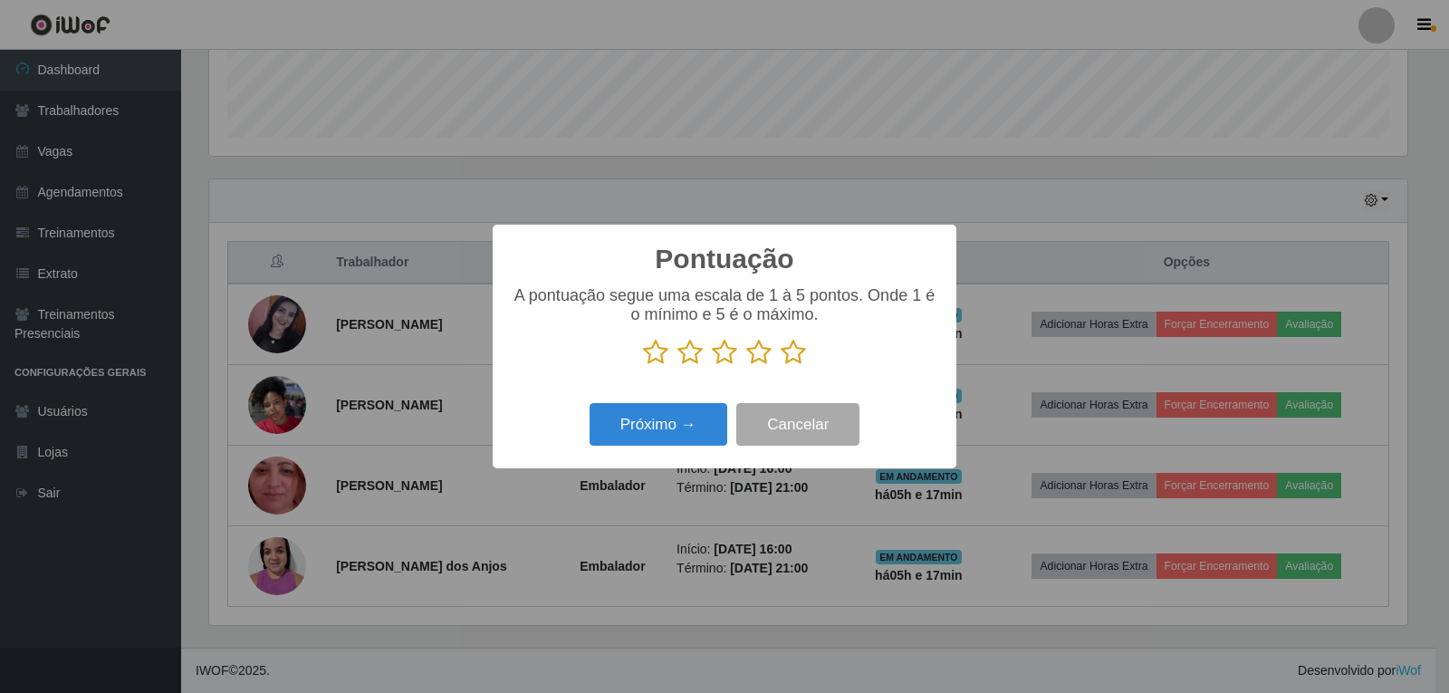
click at [800, 349] on icon at bounding box center [793, 352] width 25 height 27
click at [781, 366] on input "radio" at bounding box center [781, 366] width 0 height 0
click at [692, 436] on button "Próximo →" at bounding box center [659, 424] width 138 height 43
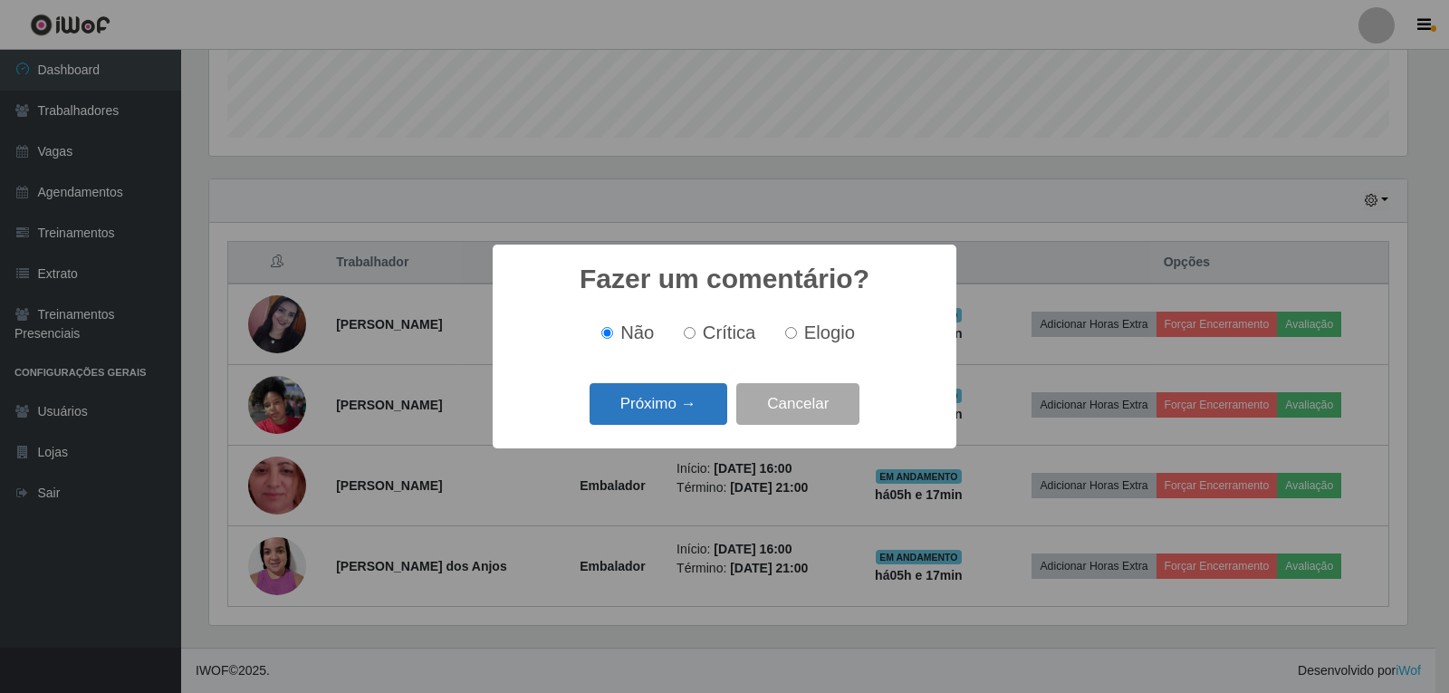
click at [674, 415] on button "Próximo →" at bounding box center [659, 404] width 138 height 43
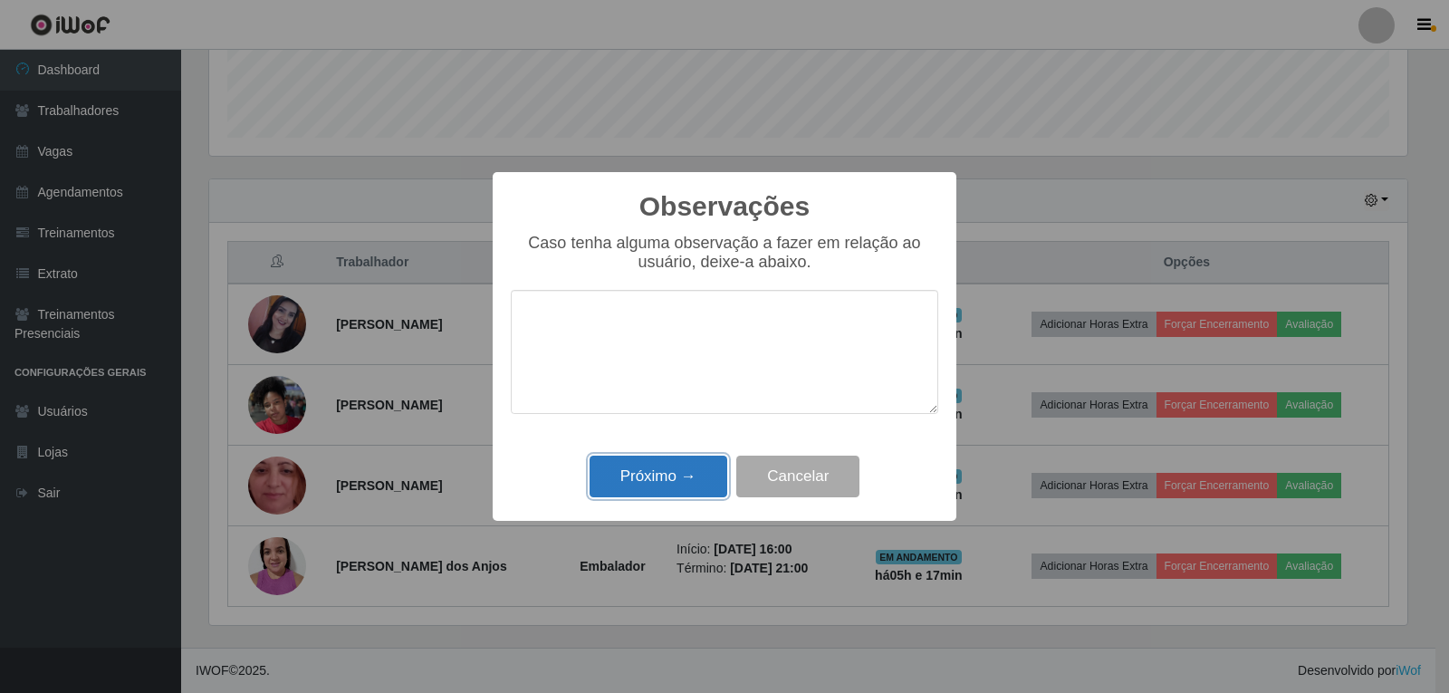
click at [637, 466] on button "Próximo →" at bounding box center [659, 477] width 138 height 43
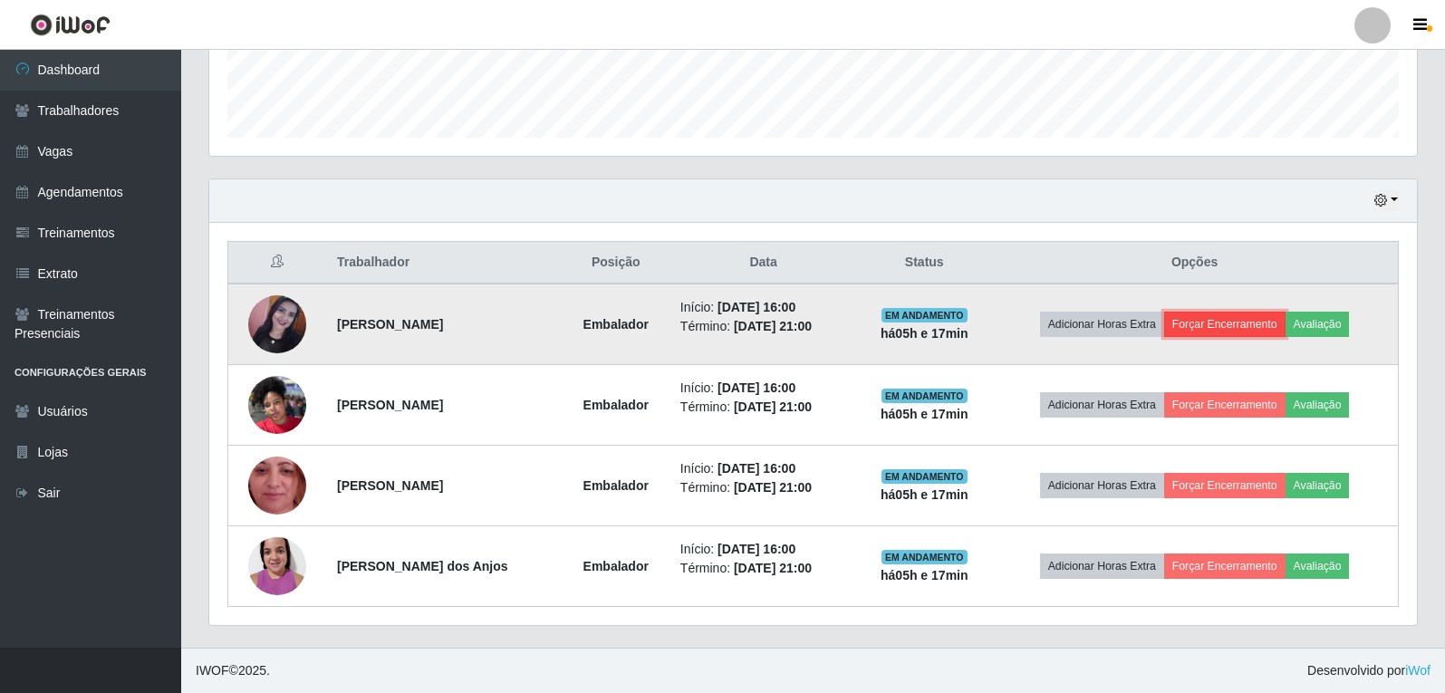
click at [1257, 329] on button "Forçar Encerramento" at bounding box center [1224, 324] width 121 height 25
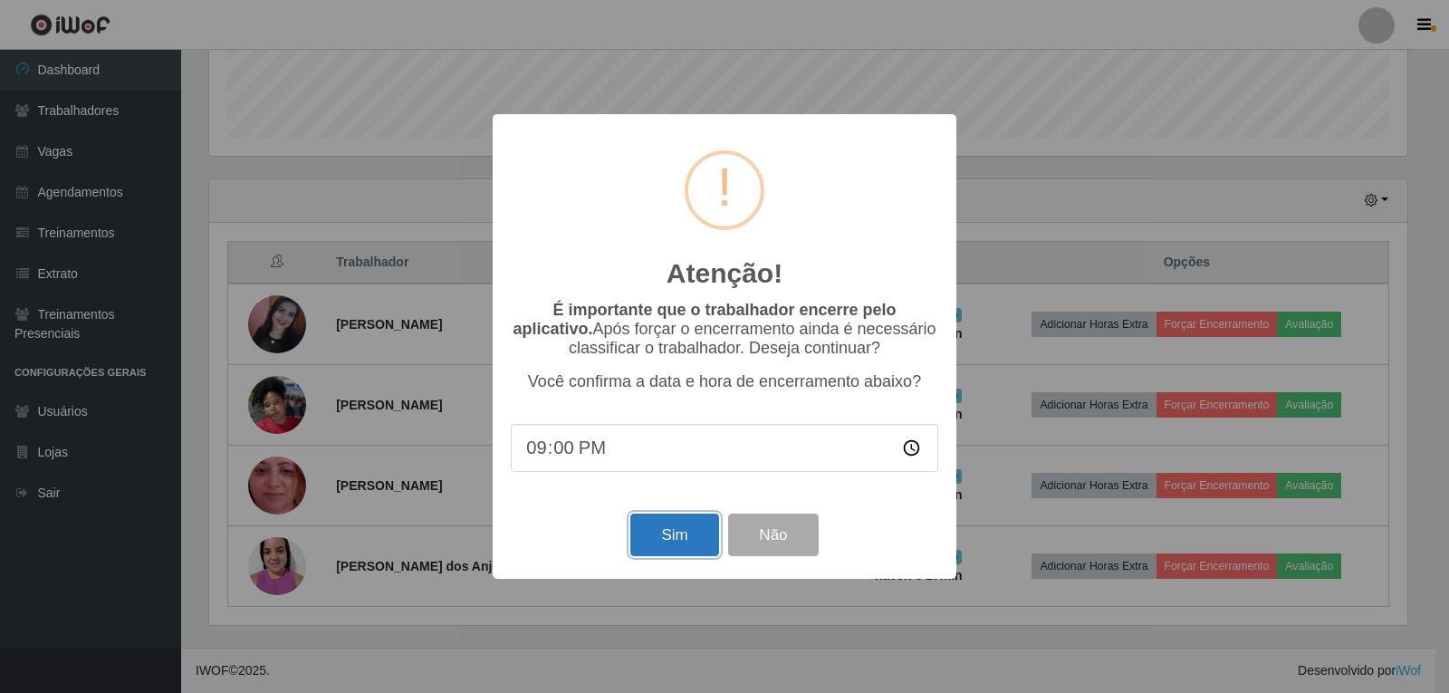
click at [683, 533] on button "Sim" at bounding box center [674, 535] width 88 height 43
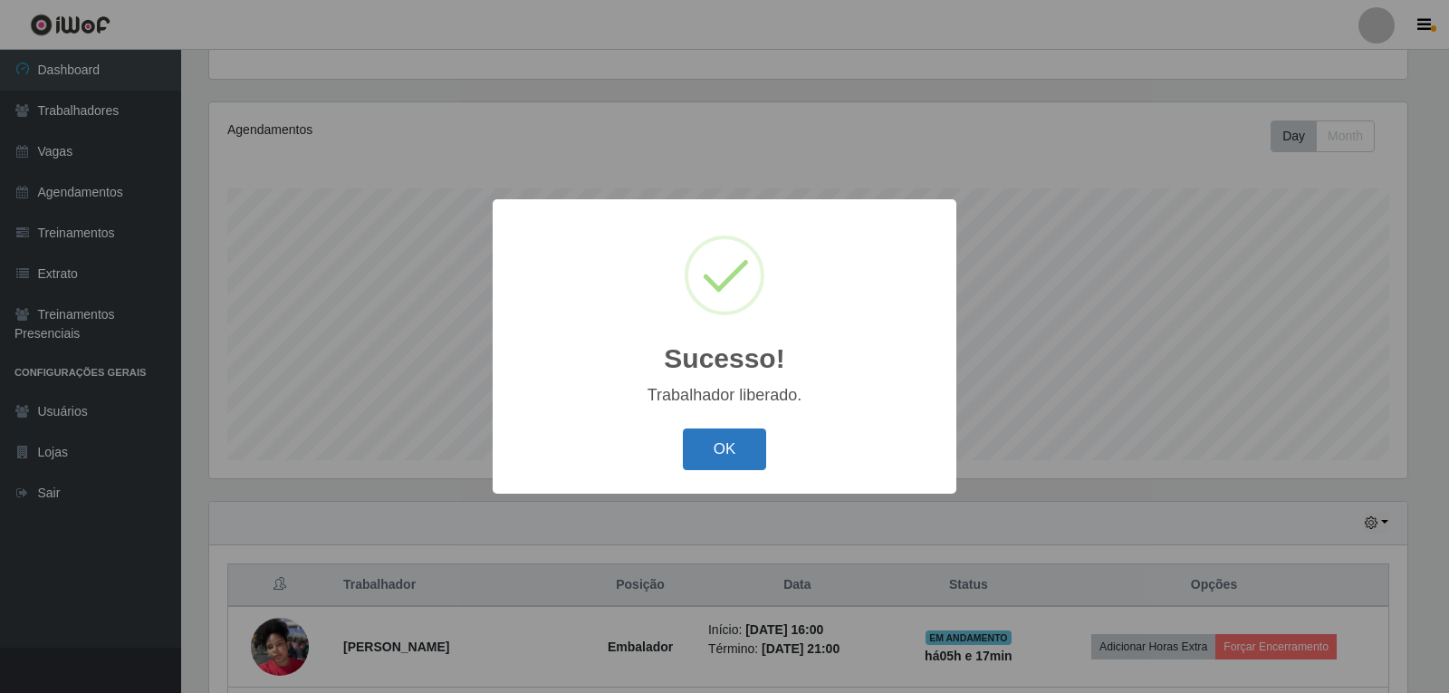
click at [715, 436] on button "OK" at bounding box center [725, 449] width 84 height 43
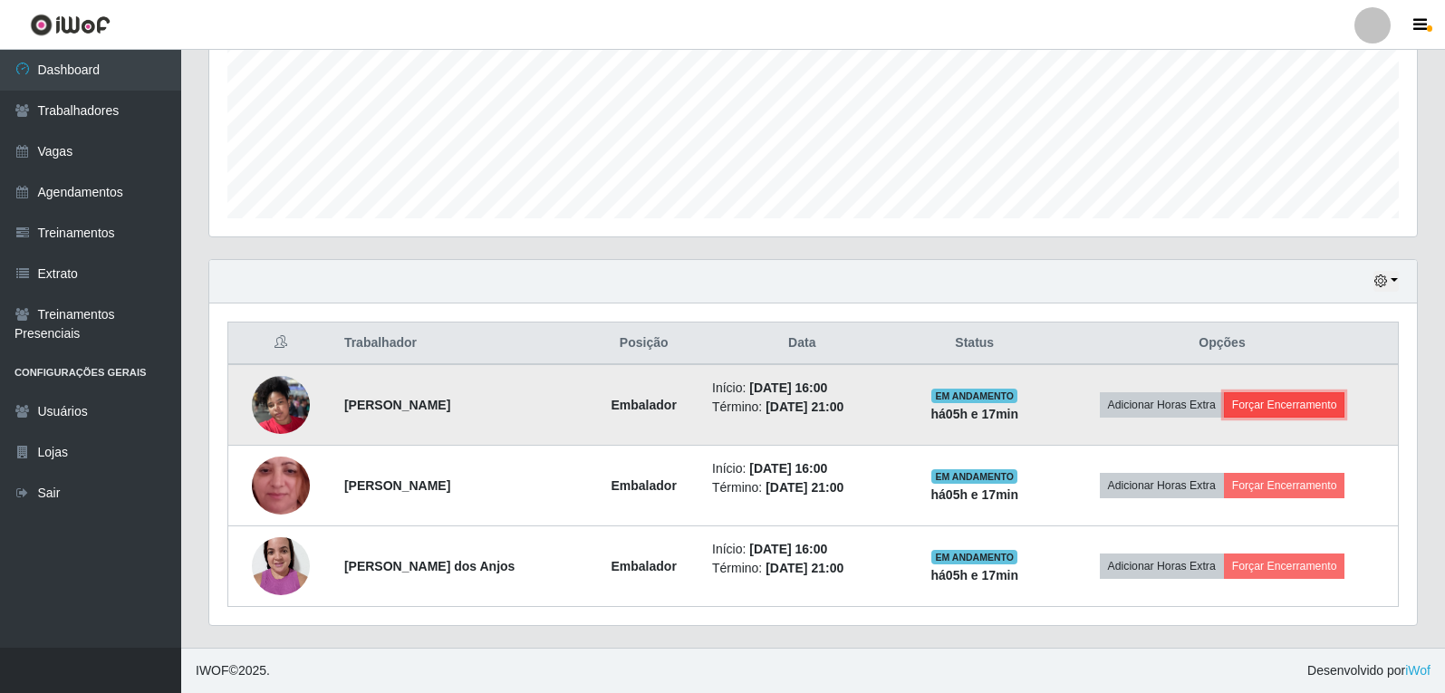
click at [1263, 402] on button "Forçar Encerramento" at bounding box center [1284, 404] width 121 height 25
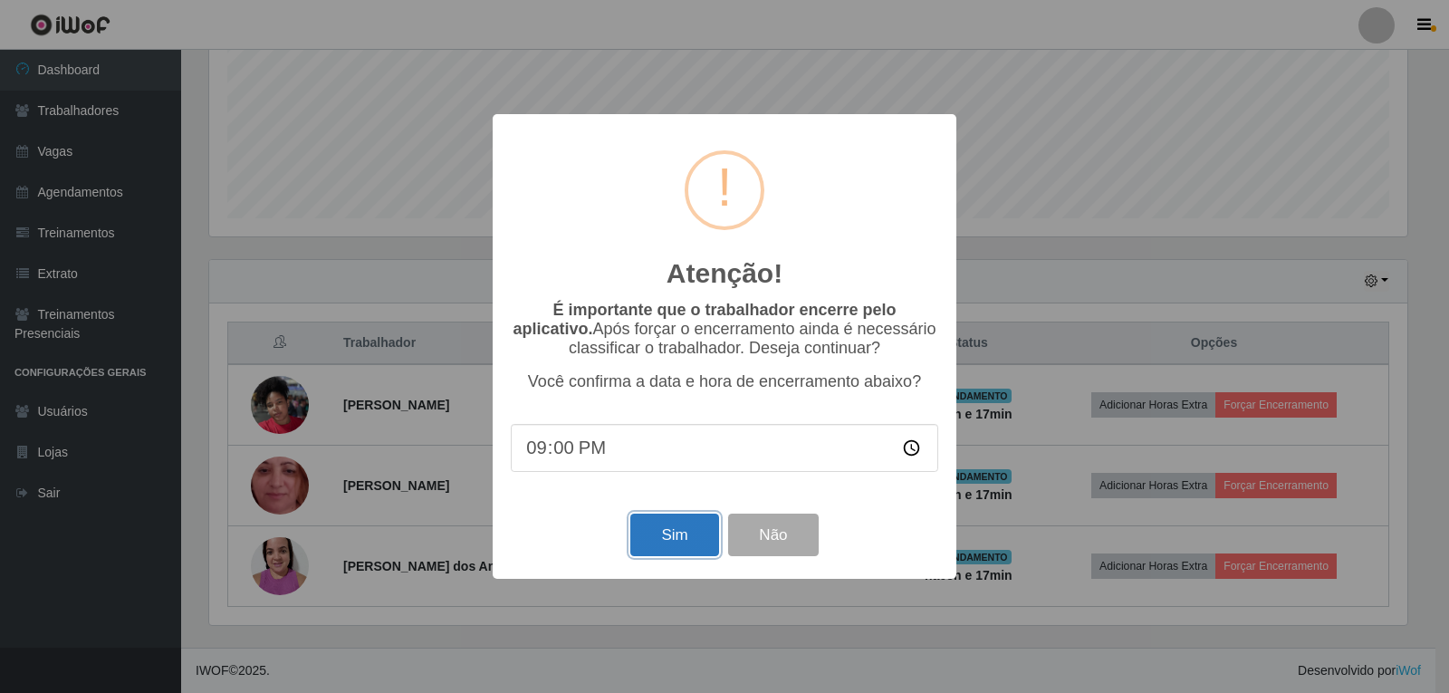
click at [672, 545] on button "Sim" at bounding box center [674, 535] width 88 height 43
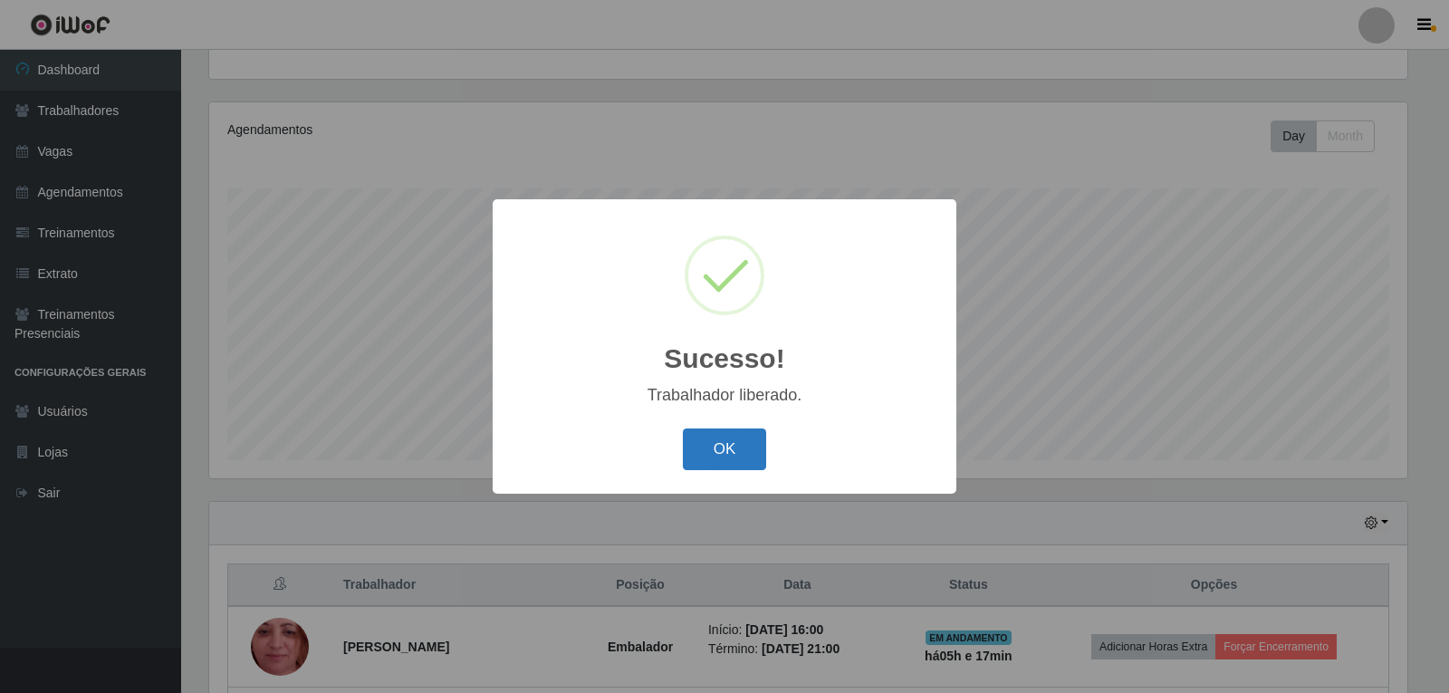
click at [706, 455] on button "OK" at bounding box center [725, 449] width 84 height 43
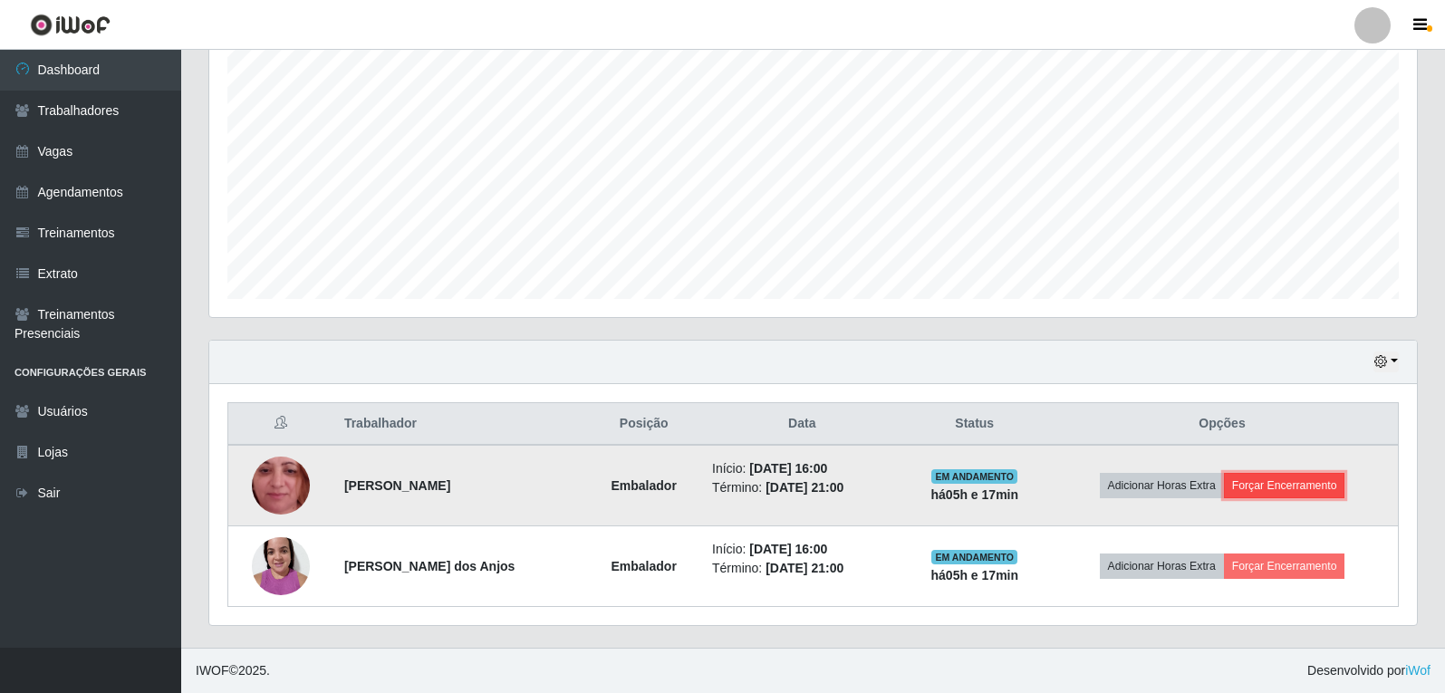
click at [1296, 478] on button "Forçar Encerramento" at bounding box center [1284, 485] width 121 height 25
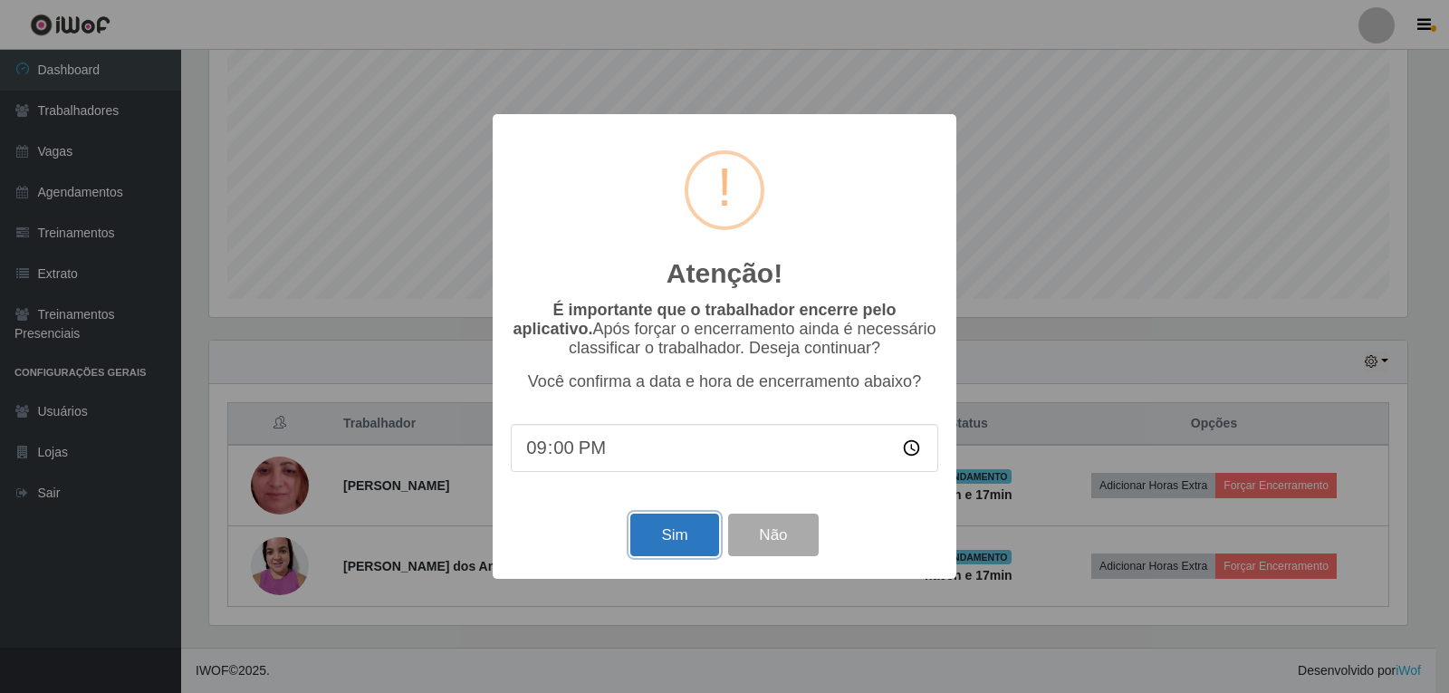
click at [663, 533] on button "Sim" at bounding box center [674, 535] width 88 height 43
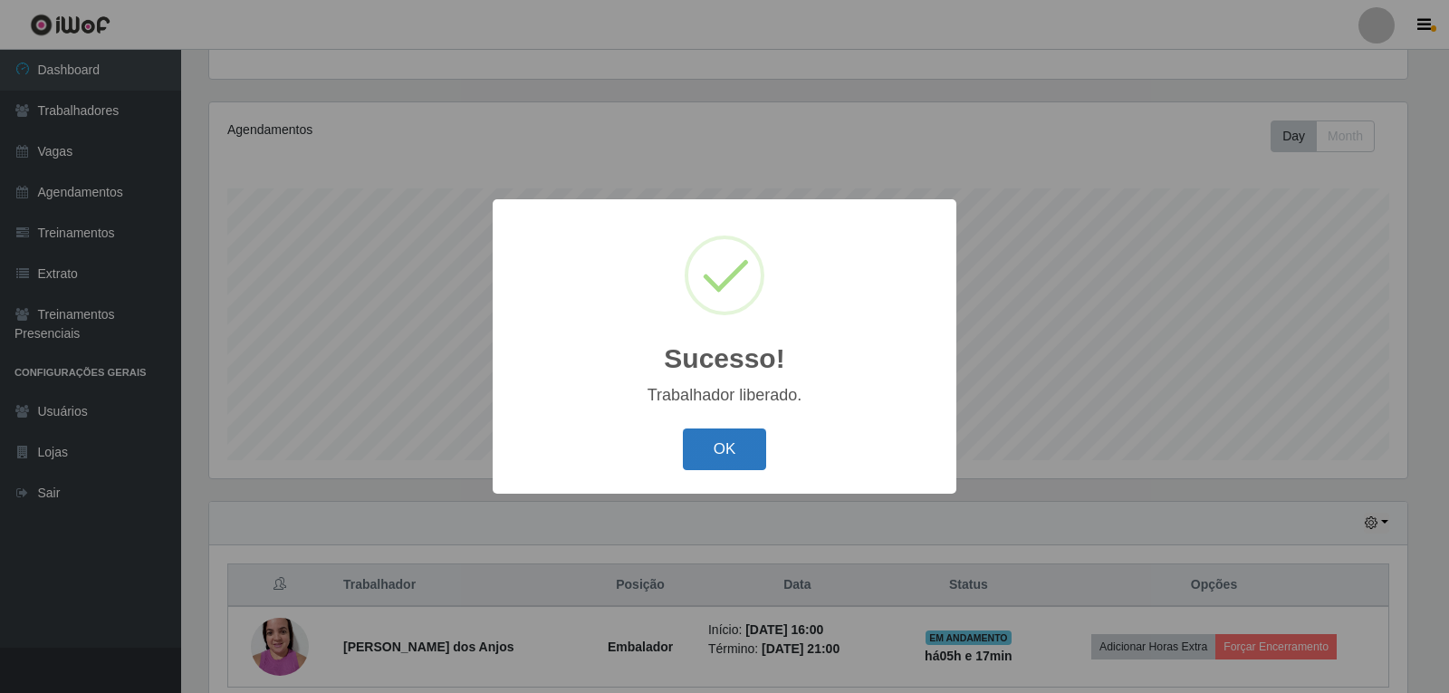
click at [725, 461] on button "OK" at bounding box center [725, 449] width 84 height 43
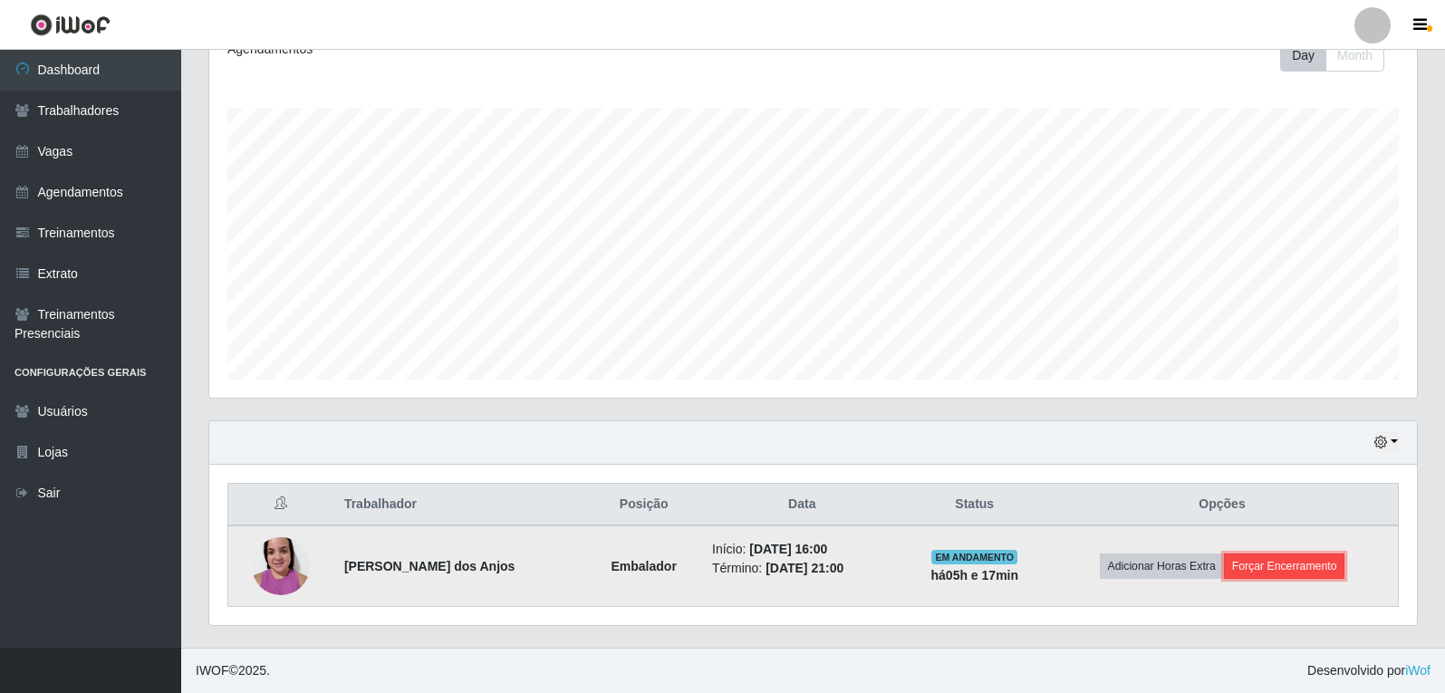
click at [1302, 571] on button "Forçar Encerramento" at bounding box center [1284, 565] width 121 height 25
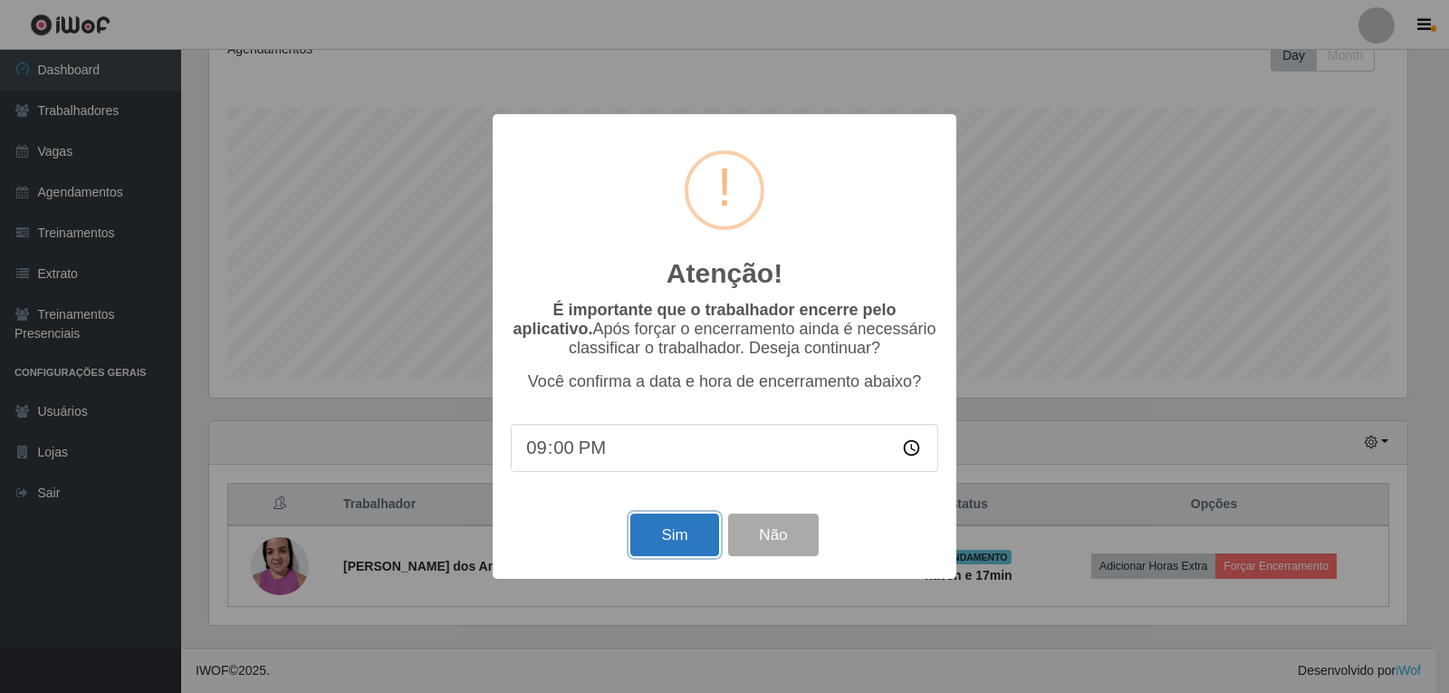
click at [691, 536] on button "Sim" at bounding box center [674, 535] width 88 height 43
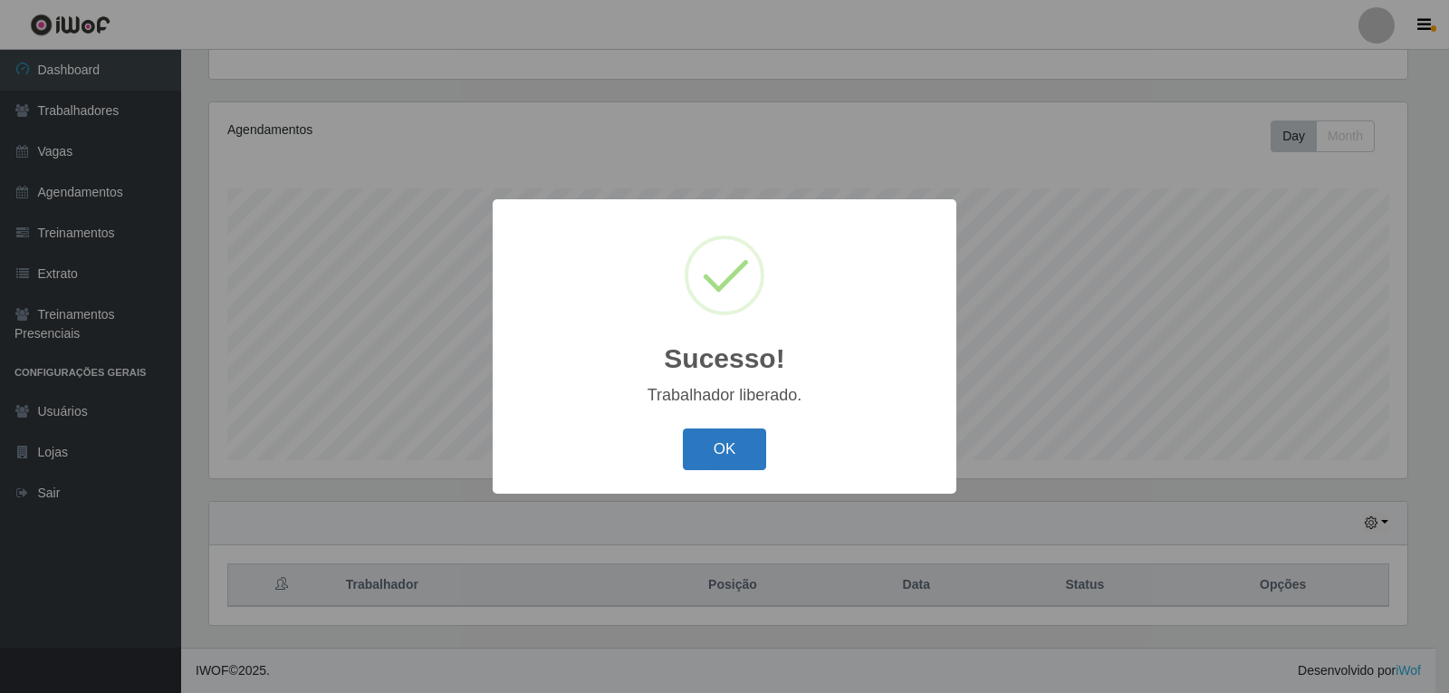
click at [740, 459] on button "OK" at bounding box center [725, 449] width 84 height 43
